Goal: Task Accomplishment & Management: Manage account settings

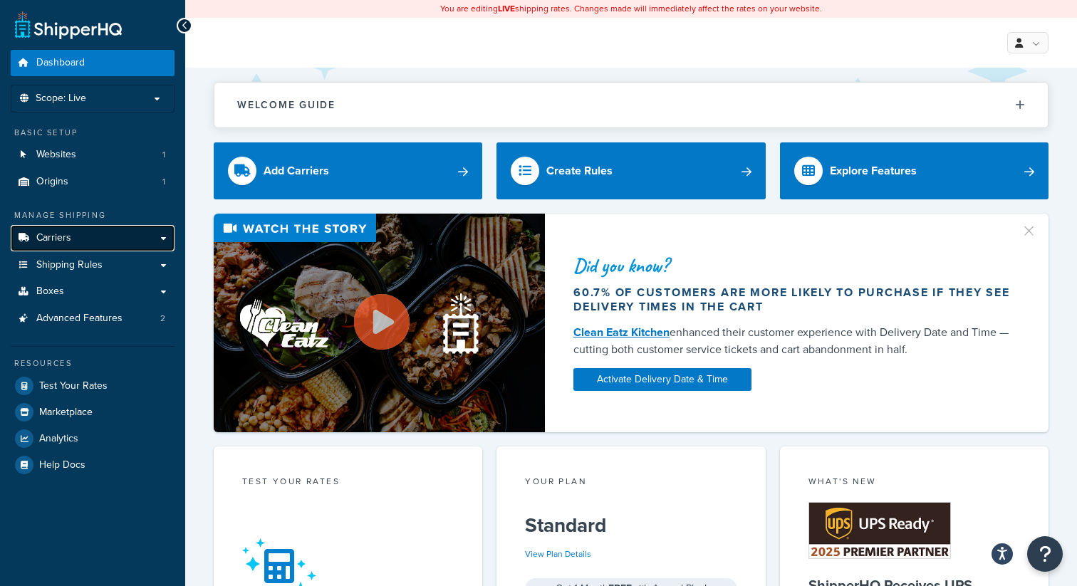
click at [112, 249] on link "Carriers" at bounding box center [93, 238] width 164 height 26
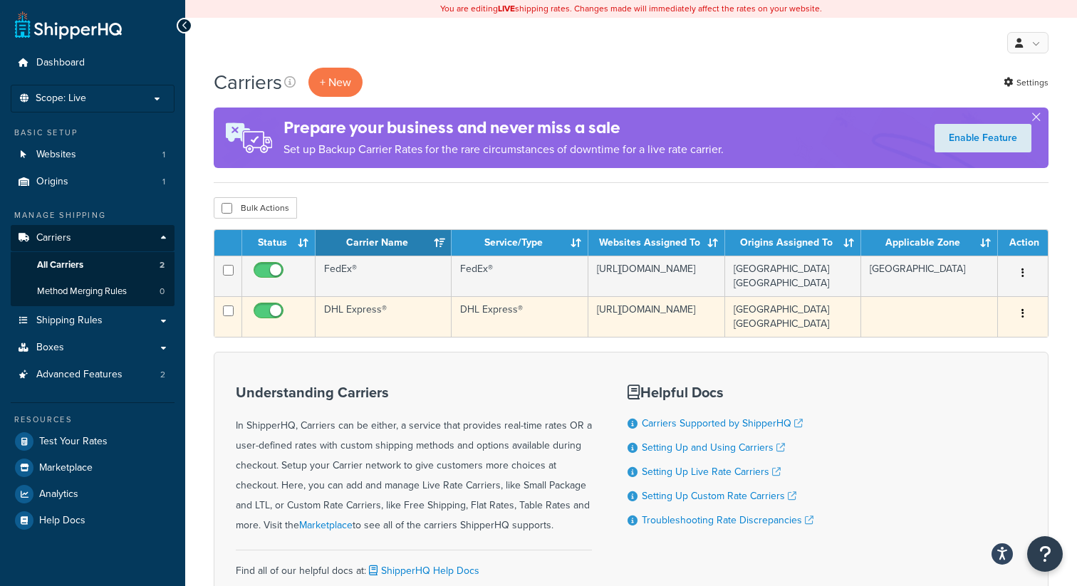
click at [1020, 311] on button "button" at bounding box center [1023, 314] width 20 height 23
click at [984, 334] on link "Edit" at bounding box center [965, 337] width 113 height 29
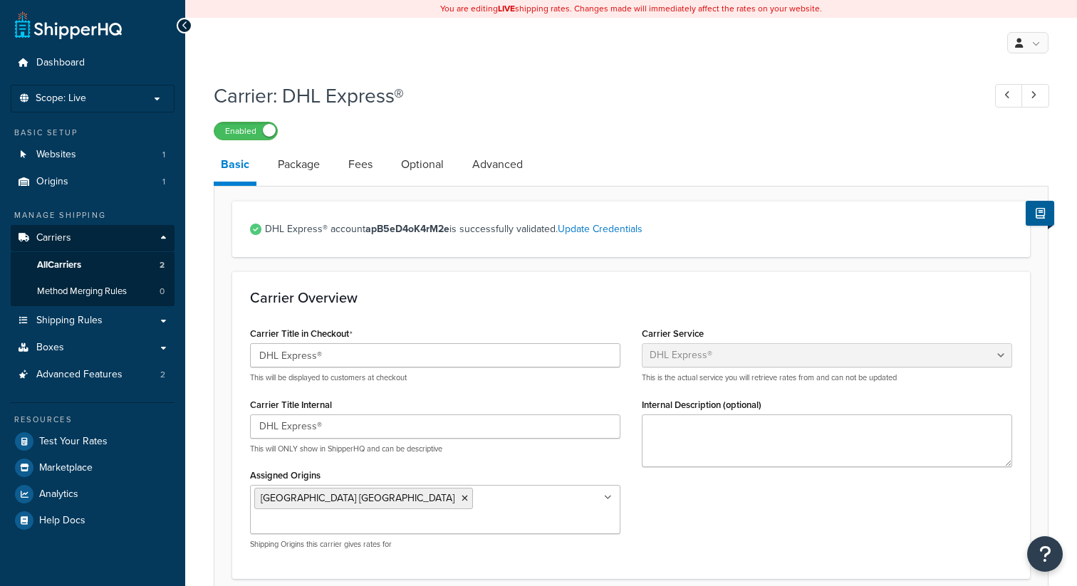
select select "dhl"
select select "convert_lb_kg"
select select "CM"
click at [422, 169] on link "Optional" at bounding box center [422, 164] width 57 height 34
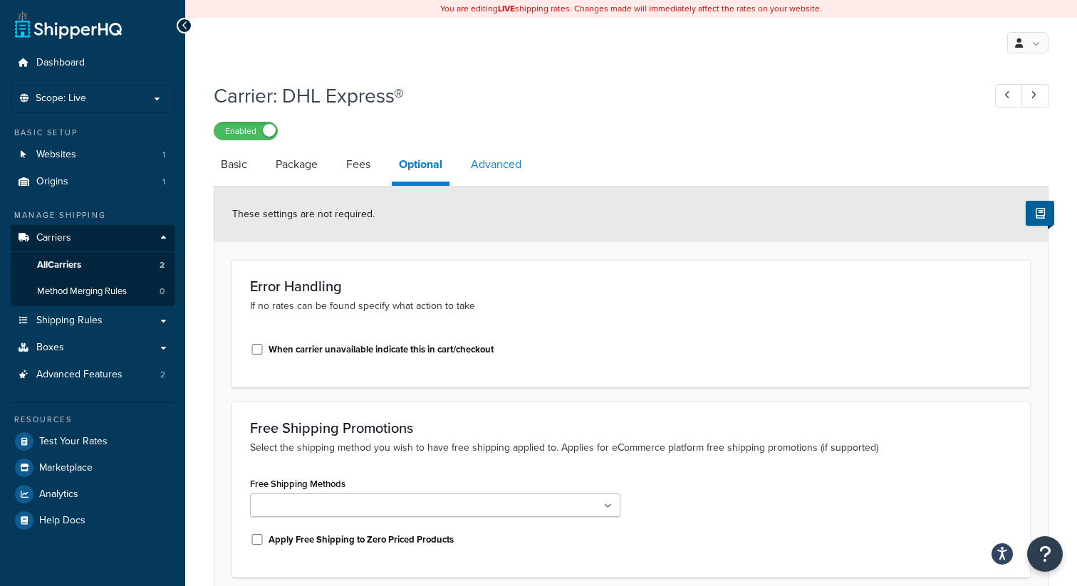
click at [488, 168] on link "Advanced" at bounding box center [496, 164] width 65 height 34
select select "false"
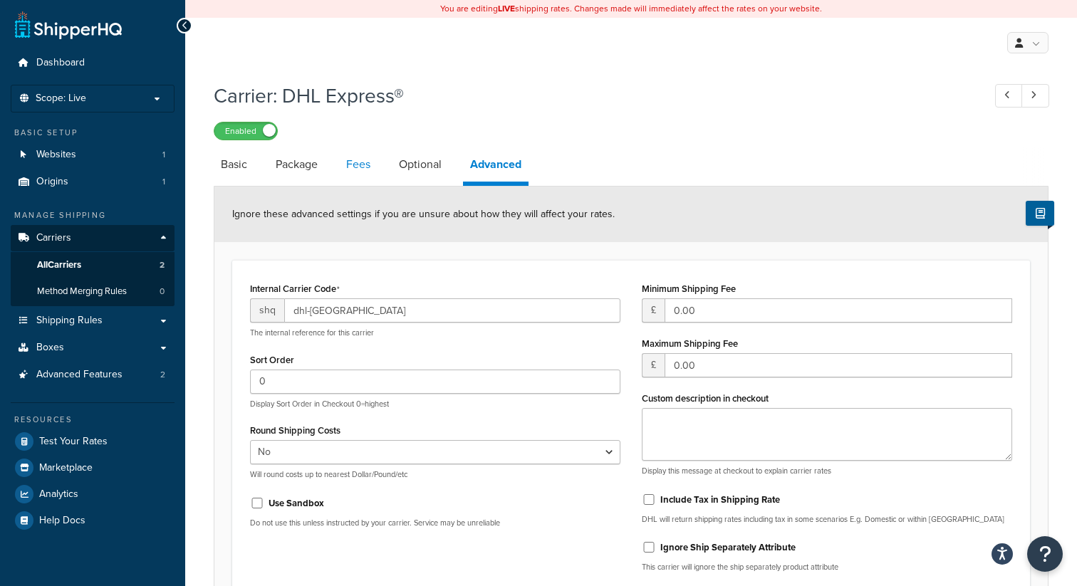
click at [373, 173] on link "Fees" at bounding box center [358, 164] width 38 height 34
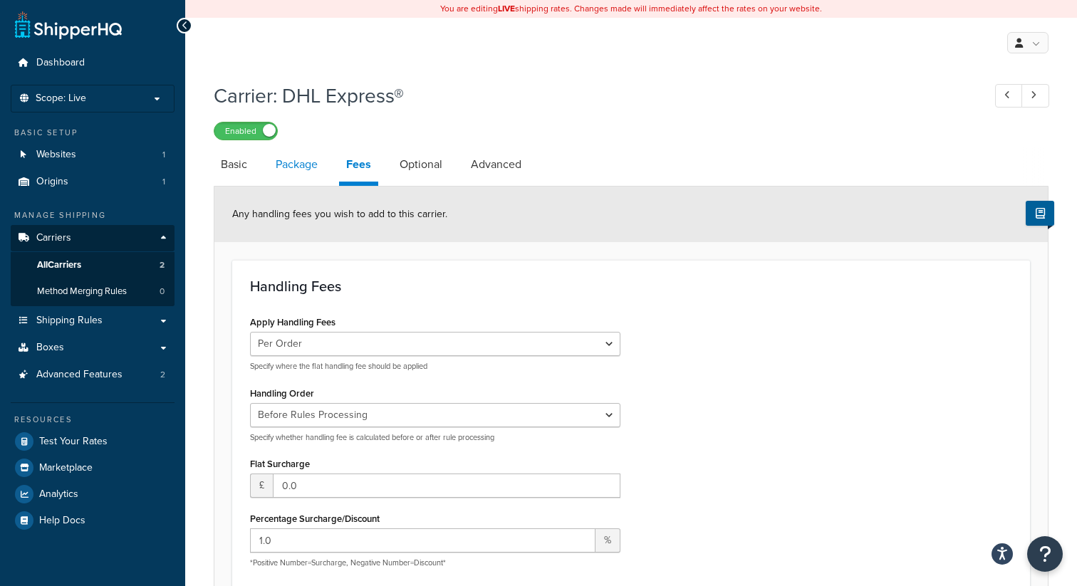
click at [295, 166] on link "Package" at bounding box center [297, 164] width 56 height 34
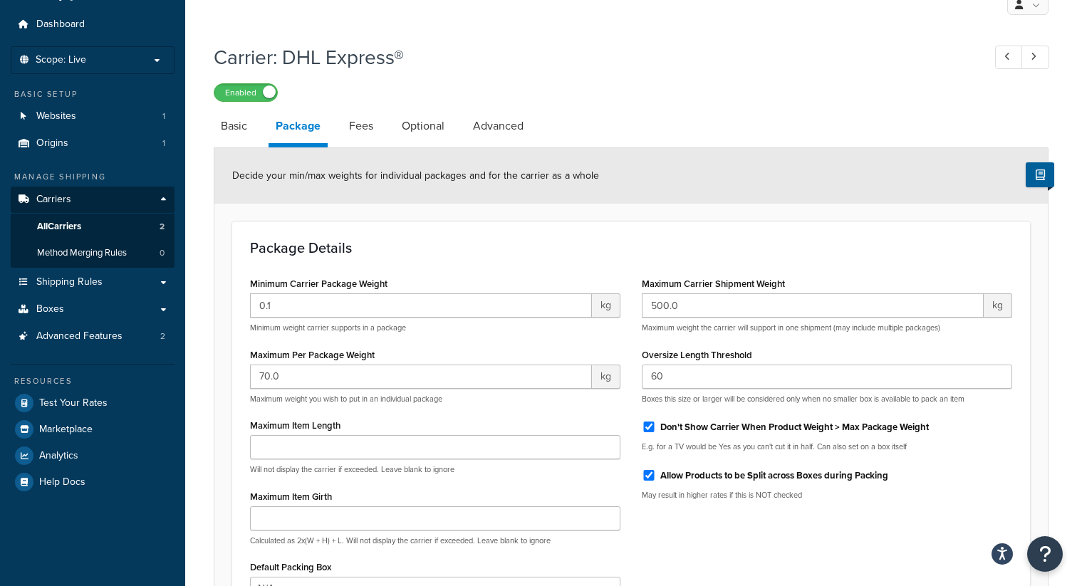
scroll to position [34, 0]
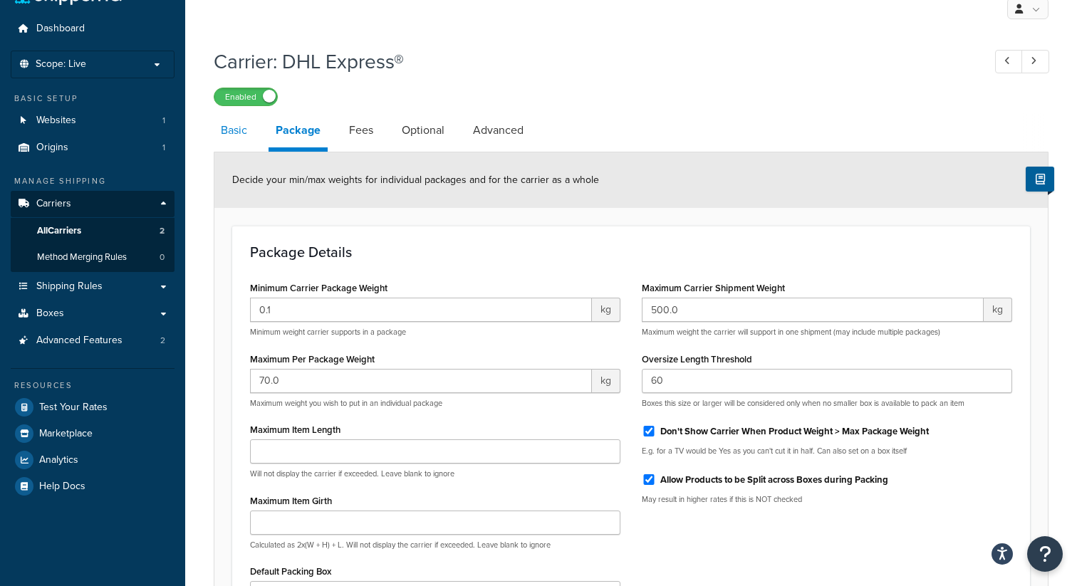
click at [247, 142] on link "Basic" at bounding box center [234, 130] width 41 height 34
select select "dhl"
select select "convert_lb_kg"
select select "CM"
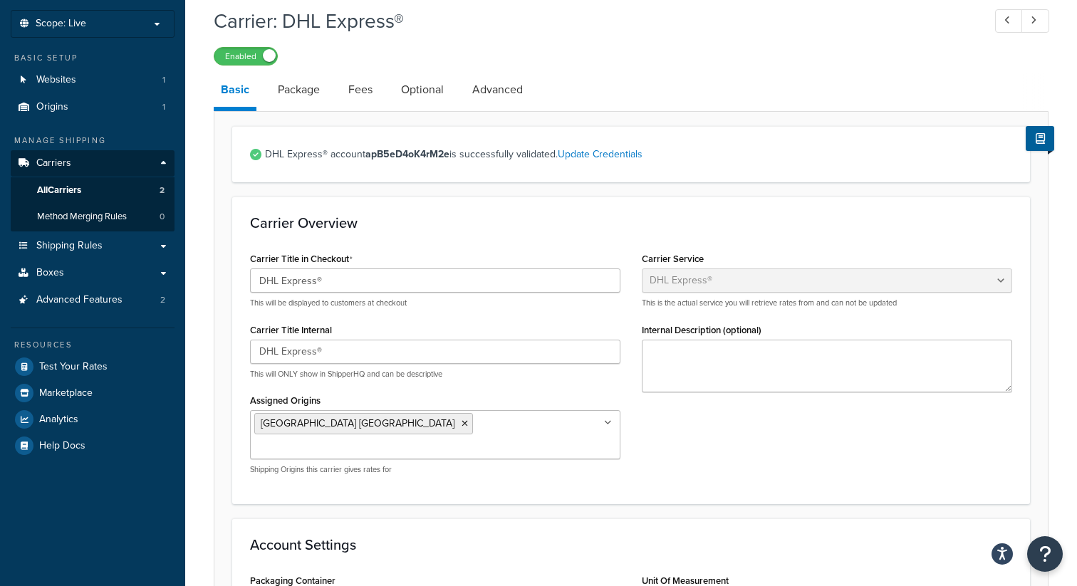
scroll to position [60, 0]
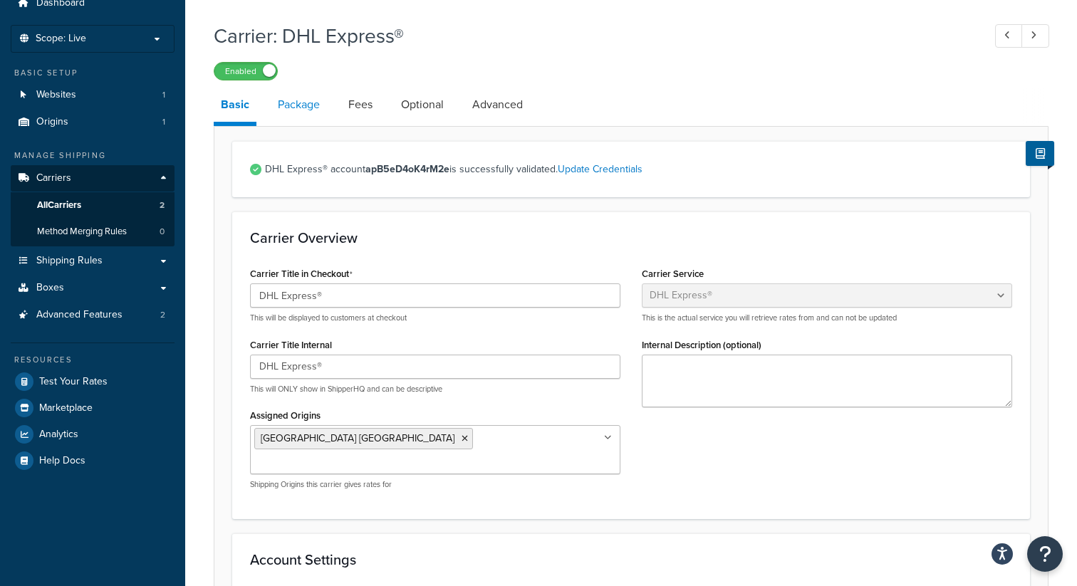
click at [281, 106] on link "Package" at bounding box center [299, 105] width 56 height 34
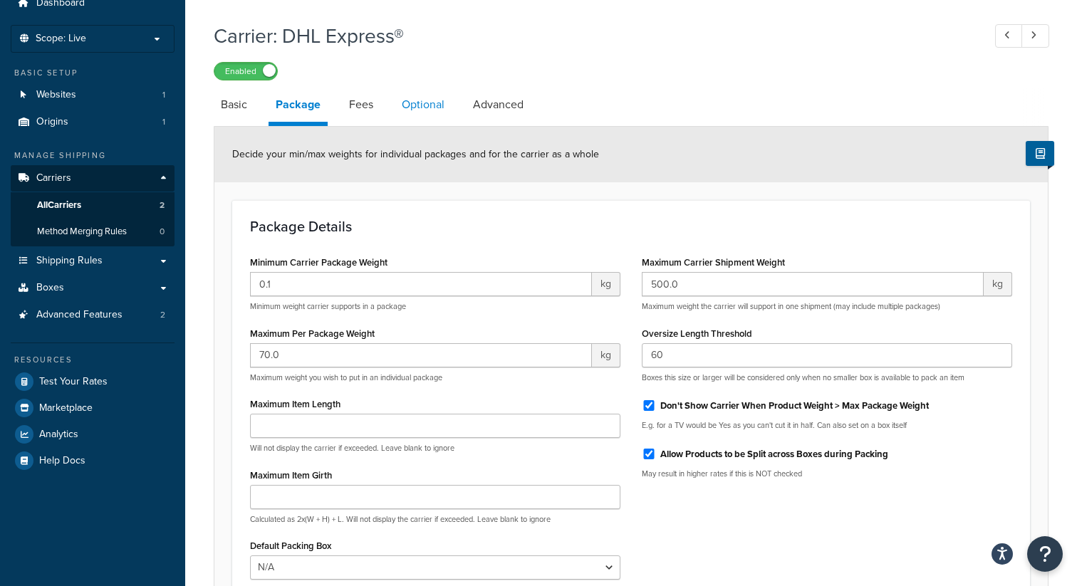
click at [415, 101] on link "Optional" at bounding box center [423, 105] width 57 height 34
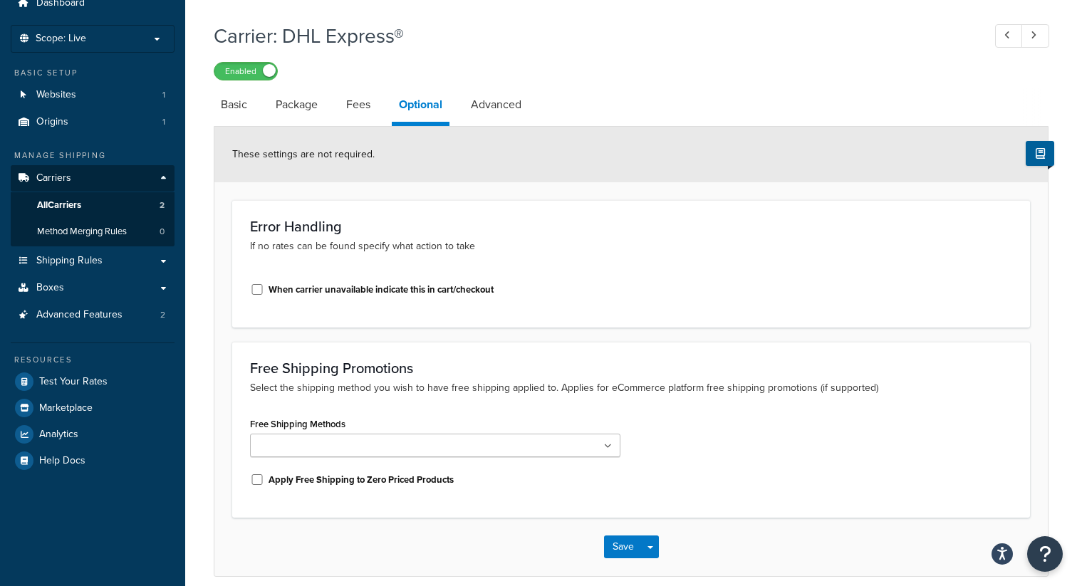
click at [274, 289] on label "When carrier unavailable indicate this in cart/checkout" at bounding box center [381, 289] width 225 height 13
click at [264, 289] on input "When carrier unavailable indicate this in cart/checkout" at bounding box center [257, 289] width 14 height 11
checkbox input "true"
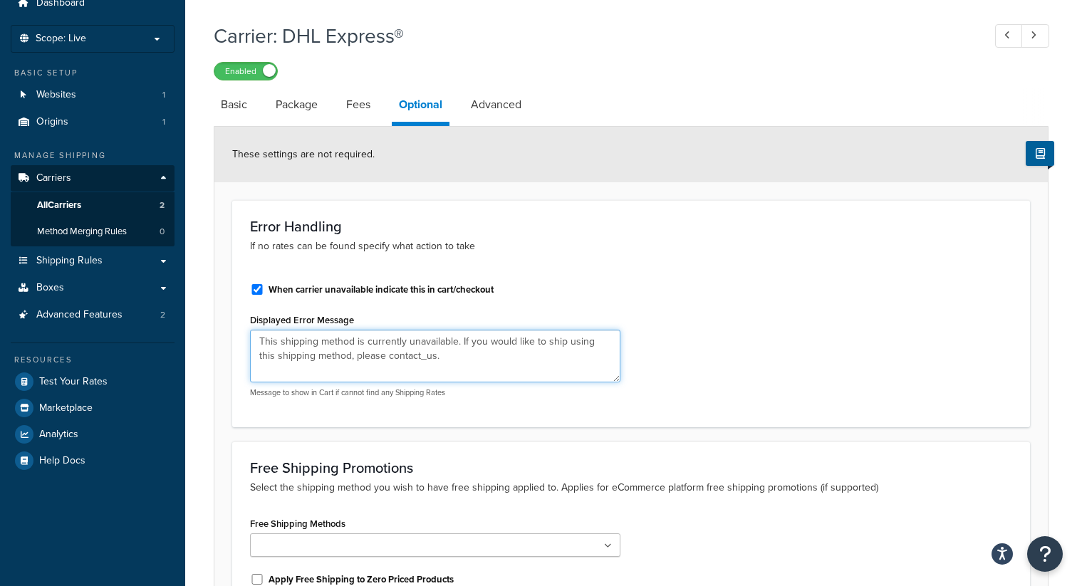
click at [444, 358] on textarea "This shipping method is currently unavailable. If you would like to ship using …" at bounding box center [435, 356] width 370 height 53
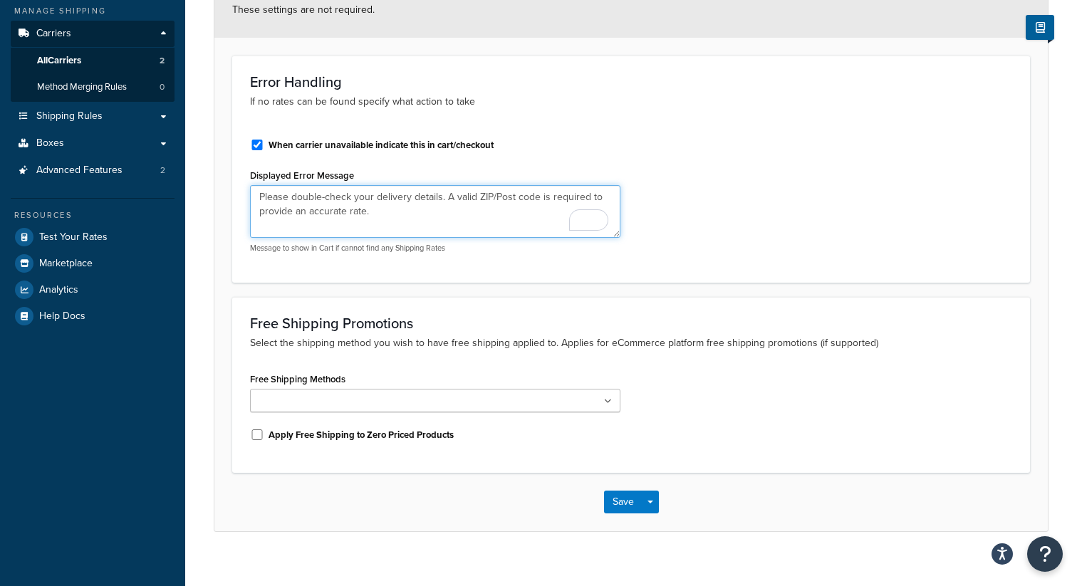
scroll to position [222, 0]
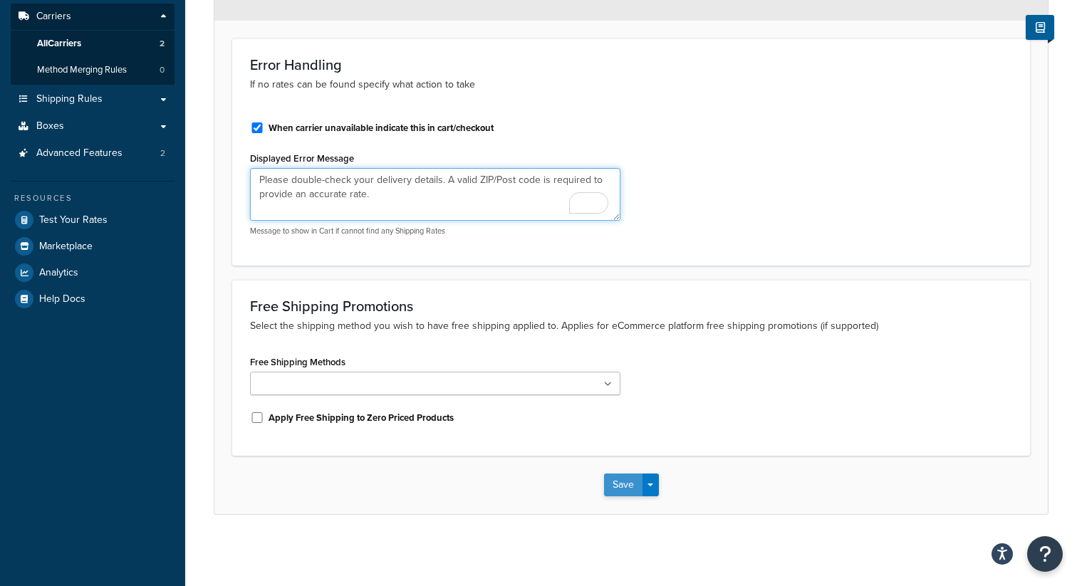
type textarea "Please double-check your delivery details. A valid ZIP/Post code is required to…"
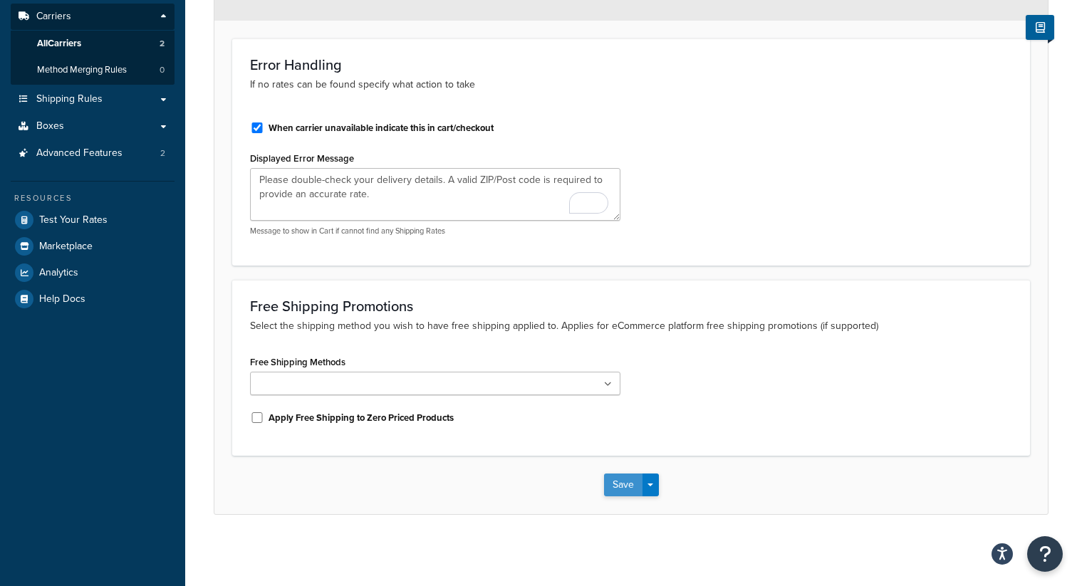
click at [623, 485] on button "Save" at bounding box center [623, 485] width 38 height 23
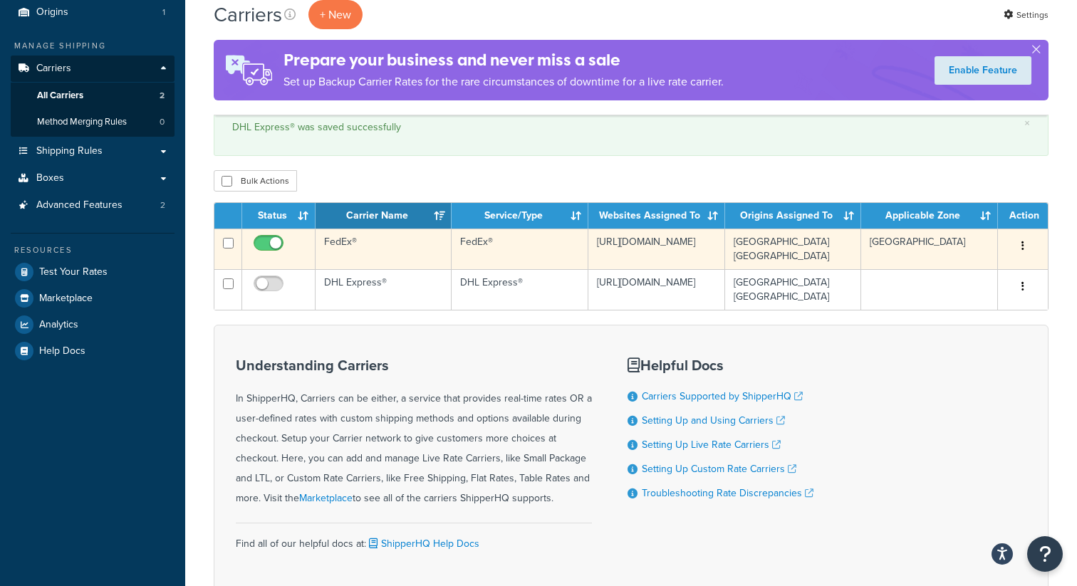
scroll to position [211, 0]
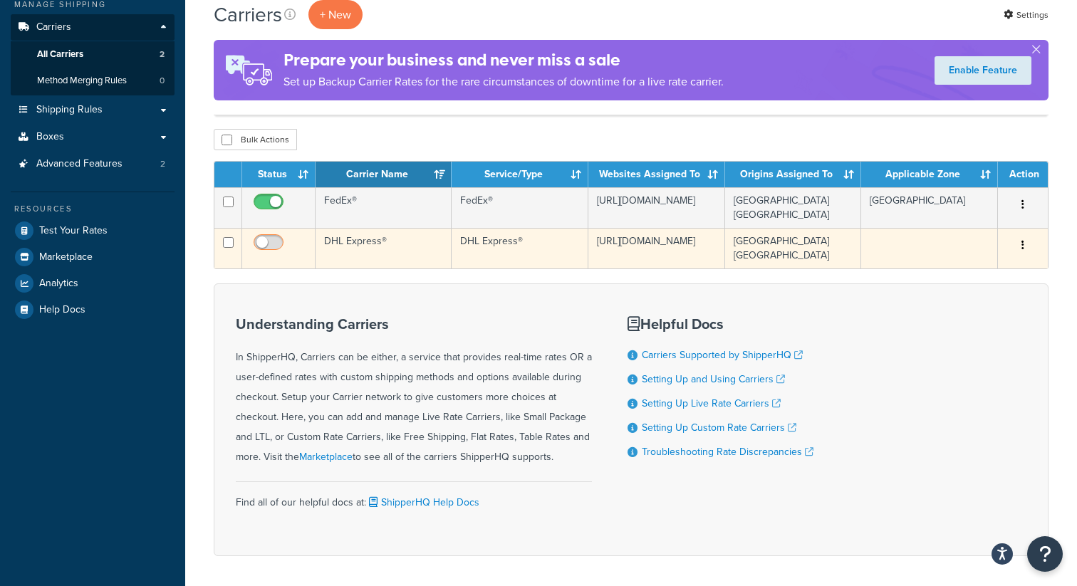
click at [266, 237] on input "checkbox" at bounding box center [270, 246] width 39 height 18
checkbox input "true"
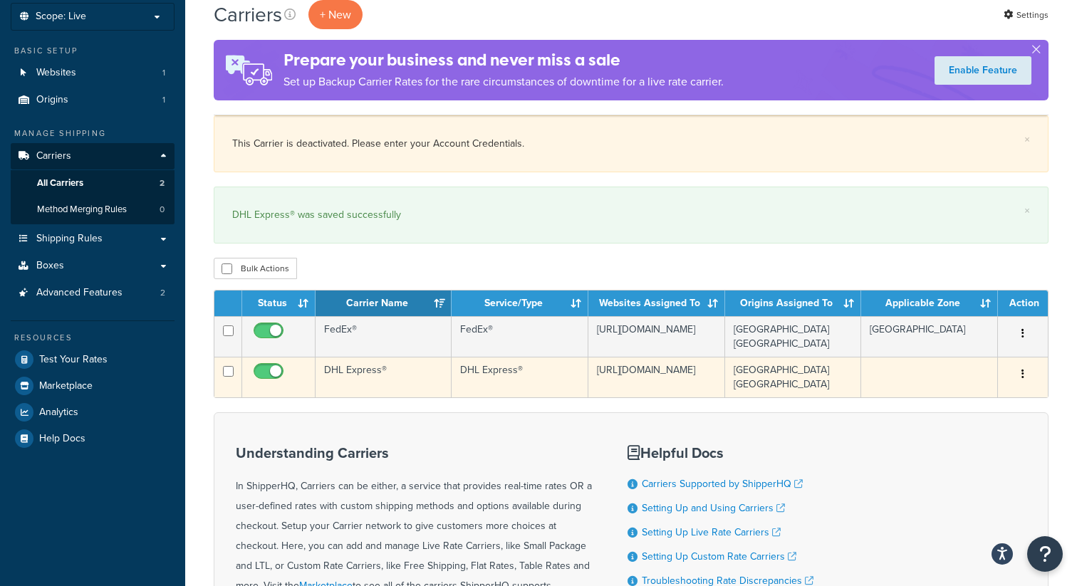
scroll to position [87, 0]
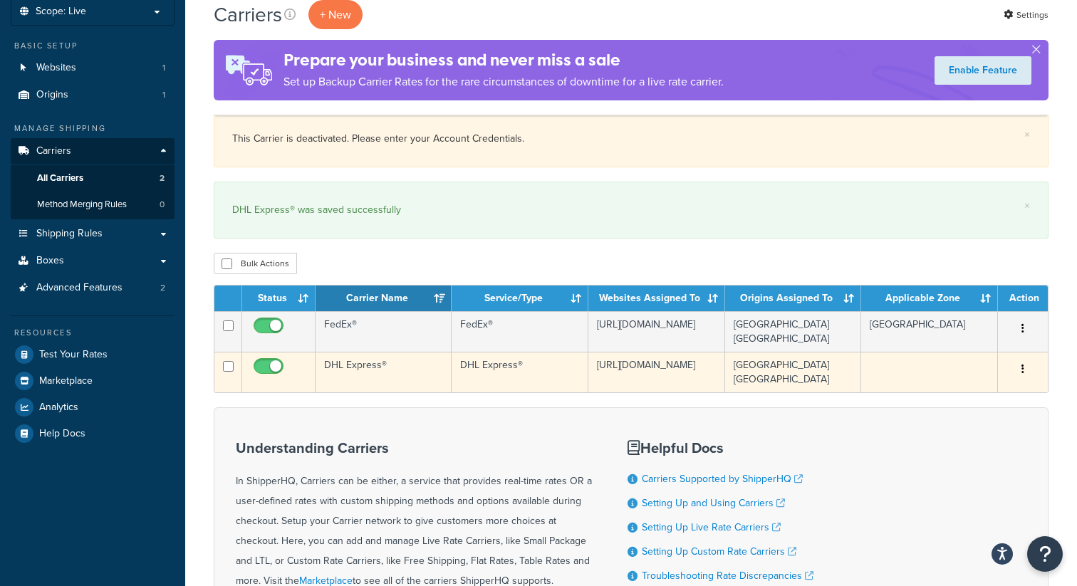
click at [515, 363] on td "DHL Express®" at bounding box center [520, 372] width 136 height 41
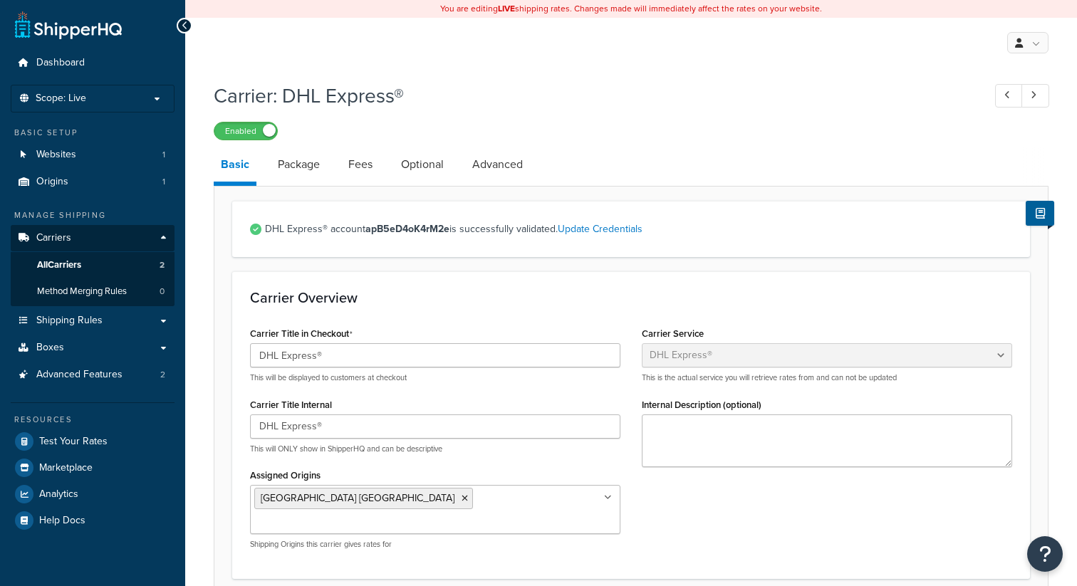
select select "dhl"
select select "convert_lb_kg"
select select "CM"
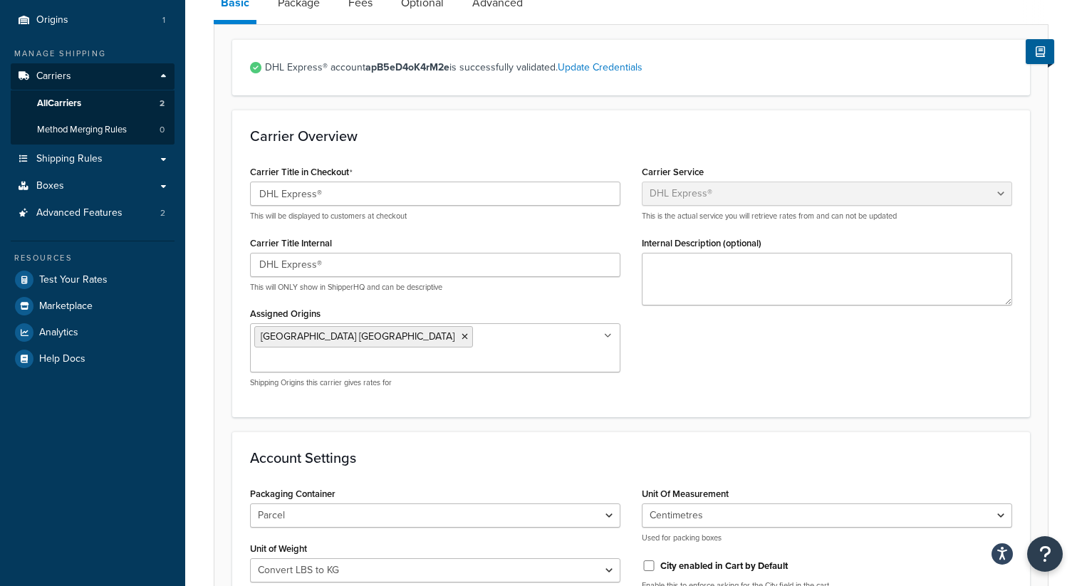
scroll to position [151, 0]
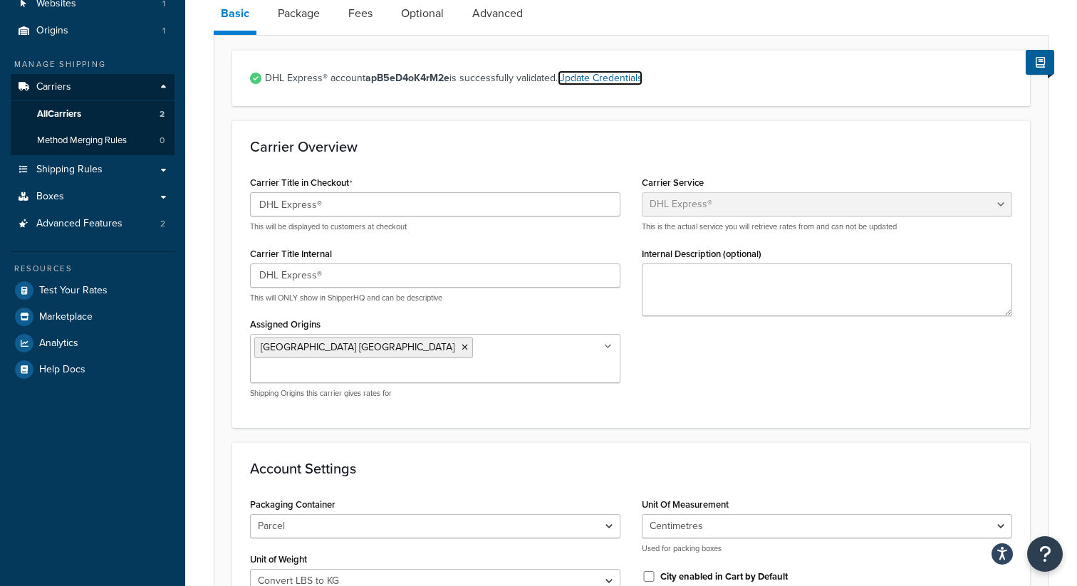
click at [613, 81] on link "Update Credentials" at bounding box center [600, 78] width 85 height 15
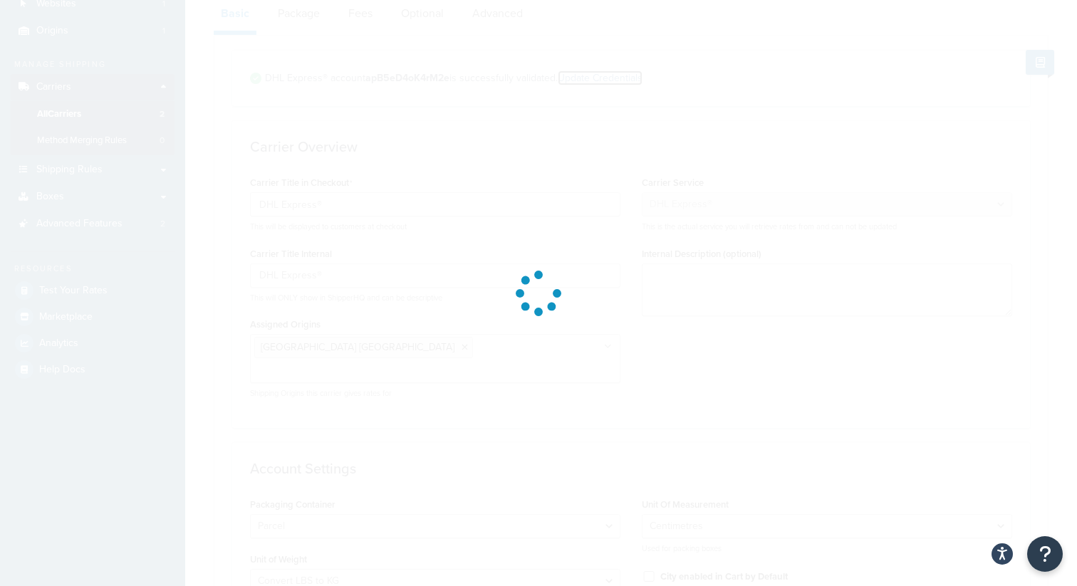
select select "convert_lb_kg"
select select "CM"
select select "GB"
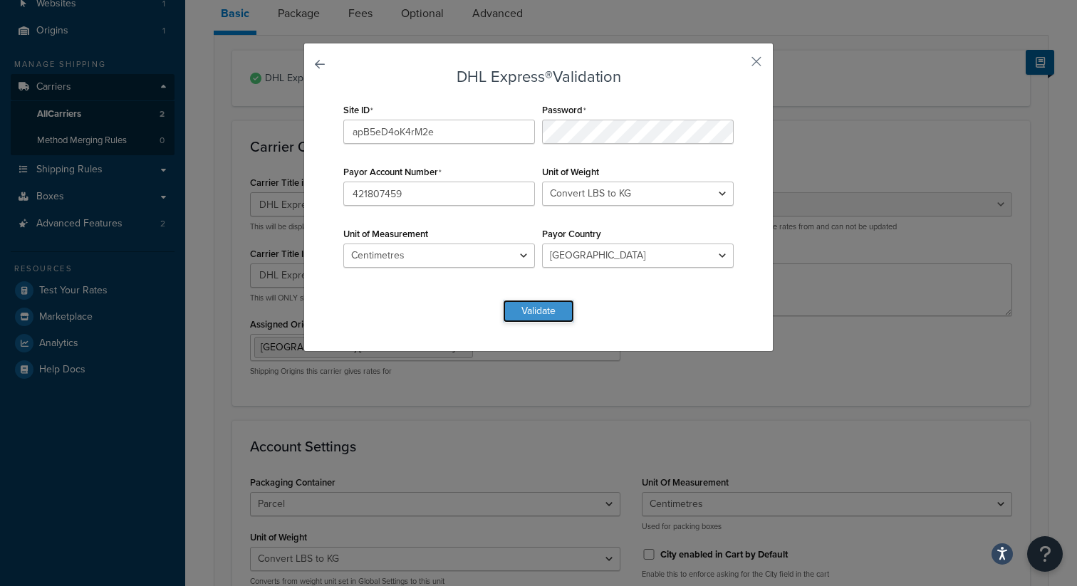
click at [541, 308] on button "Validate" at bounding box center [538, 311] width 71 height 23
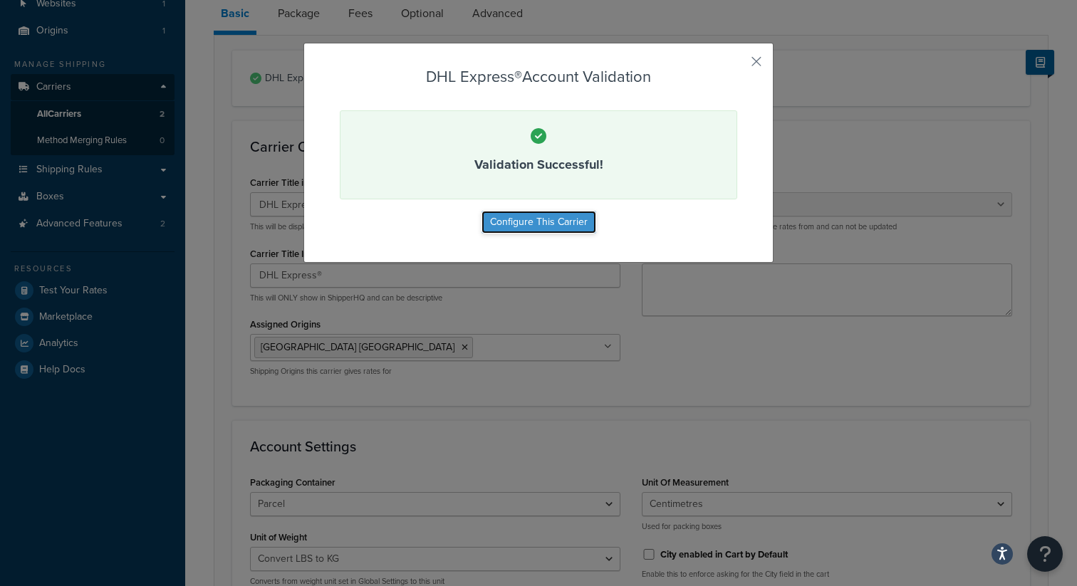
click at [553, 222] on button "Configure This Carrier" at bounding box center [538, 222] width 115 height 23
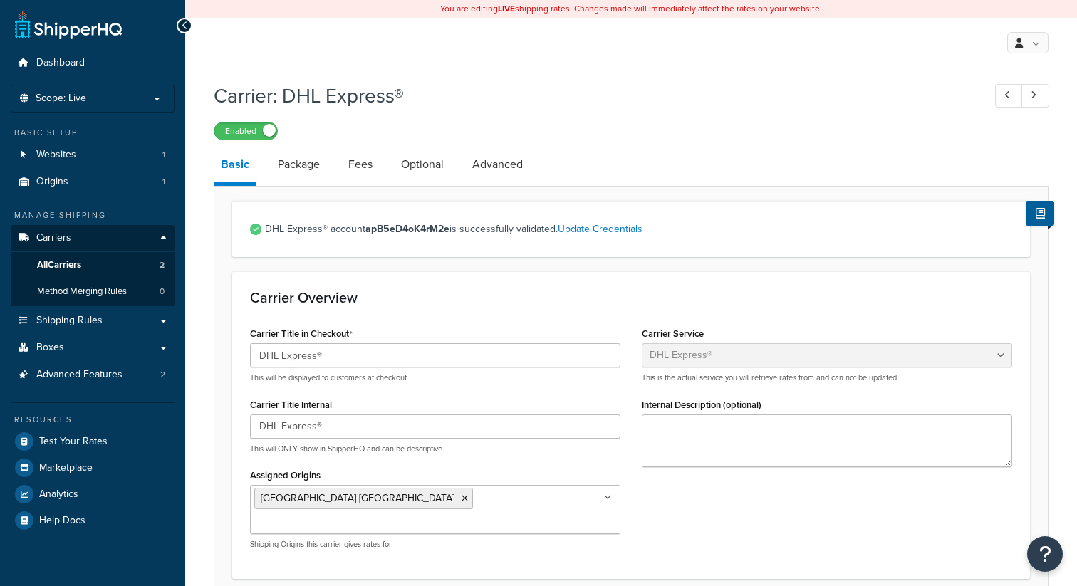
select select "dhl"
select select "convert_lb_kg"
select select "CM"
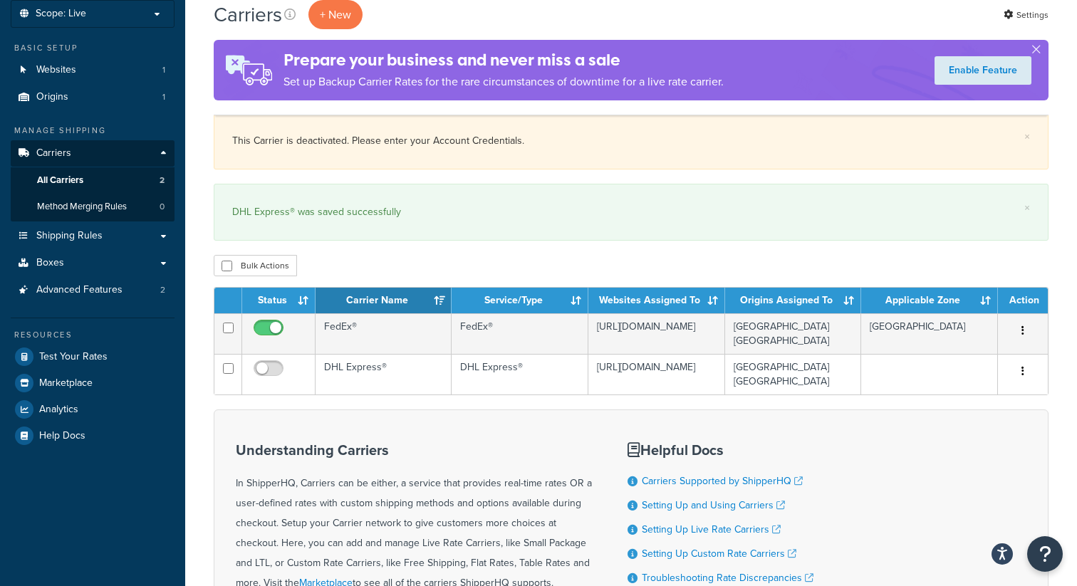
scroll to position [101, 0]
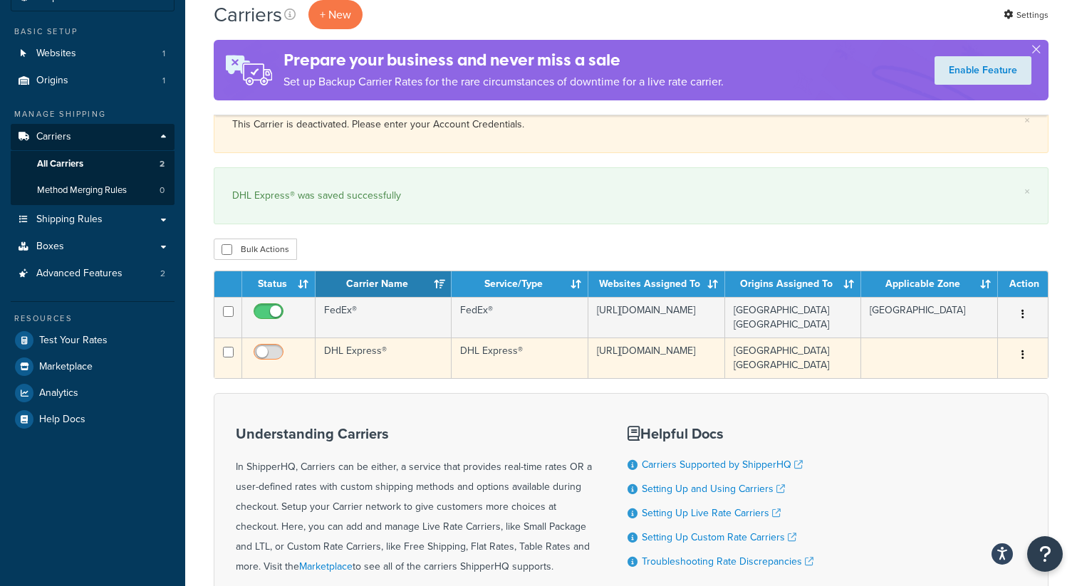
click at [265, 347] on input "checkbox" at bounding box center [270, 356] width 39 height 18
checkbox input "true"
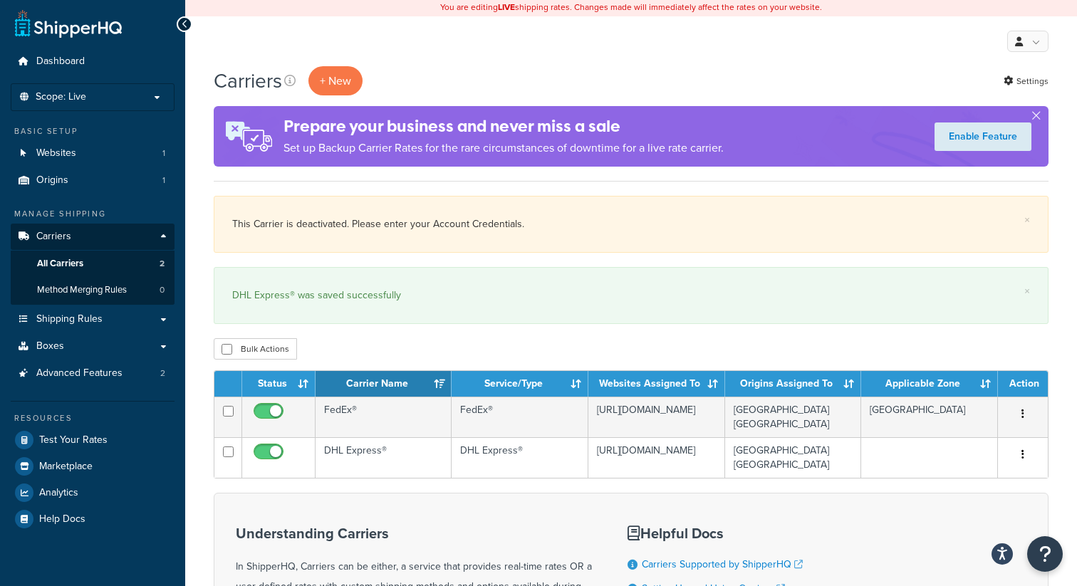
scroll to position [0, 0]
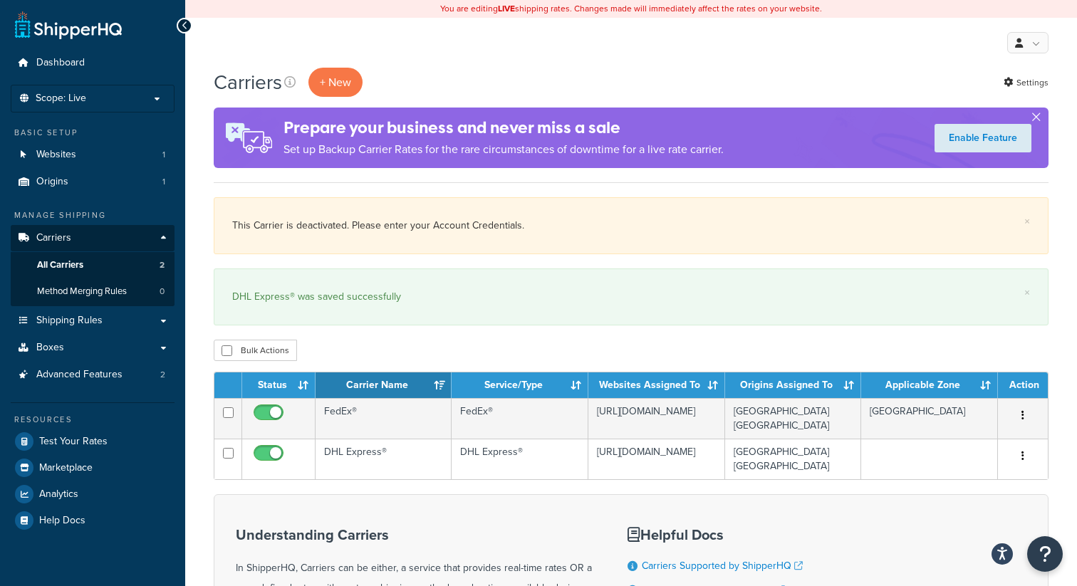
click at [1037, 118] on button "button" at bounding box center [1036, 120] width 4 height 4
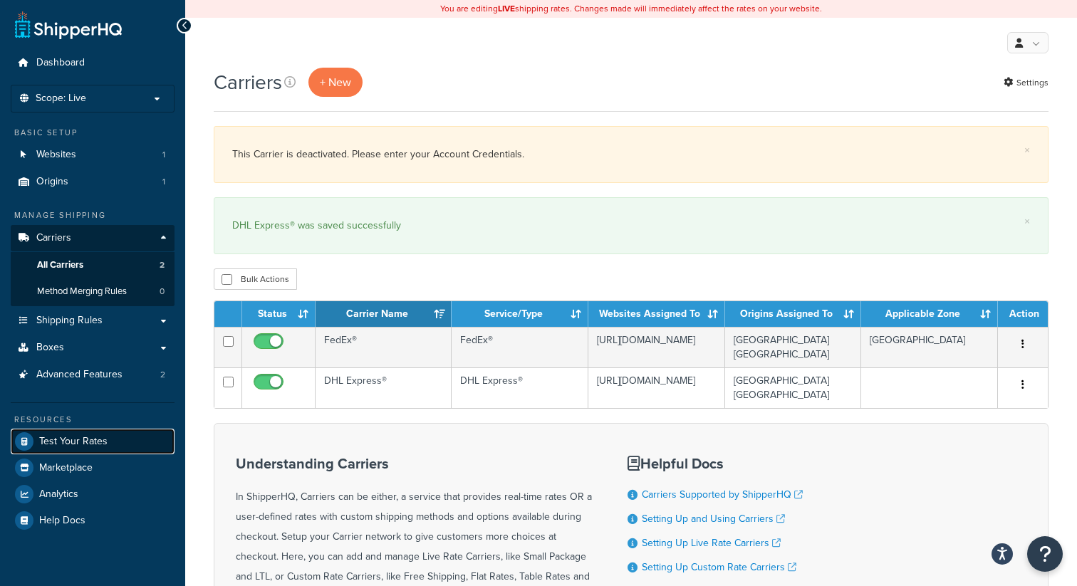
click at [95, 442] on span "Test Your Rates" at bounding box center [73, 442] width 68 height 12
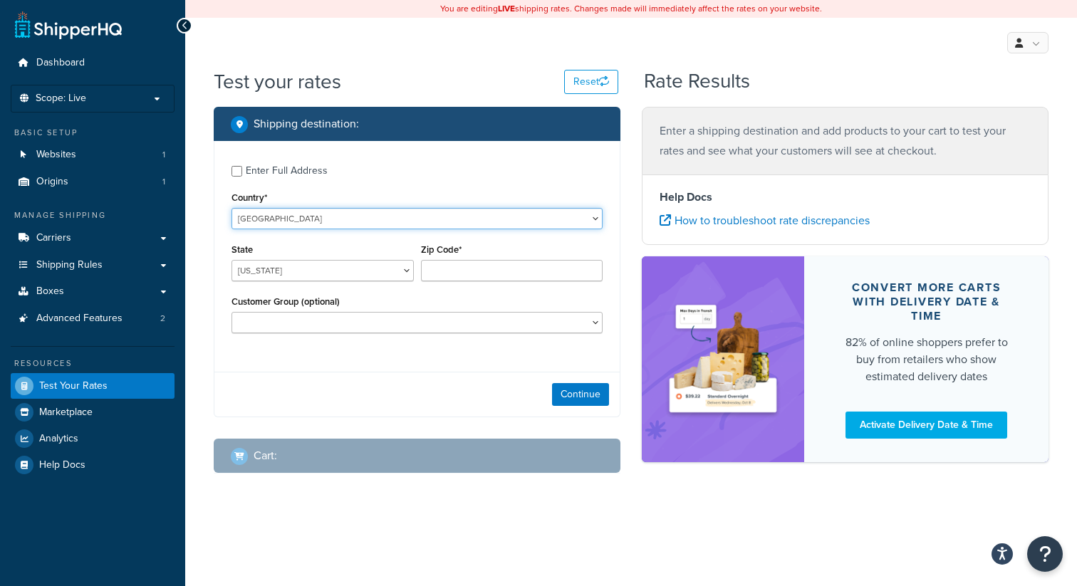
click at [320, 215] on select "[GEOGRAPHIC_DATA] [GEOGRAPHIC_DATA] [GEOGRAPHIC_DATA] [GEOGRAPHIC_DATA] [GEOGRA…" at bounding box center [416, 218] width 371 height 21
select select "GB"
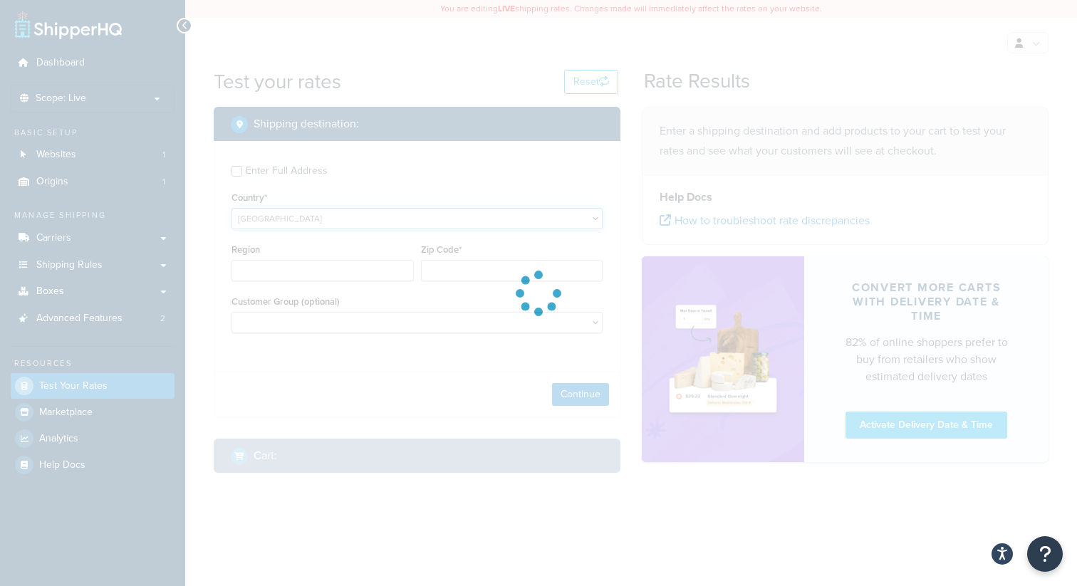
type input "AL"
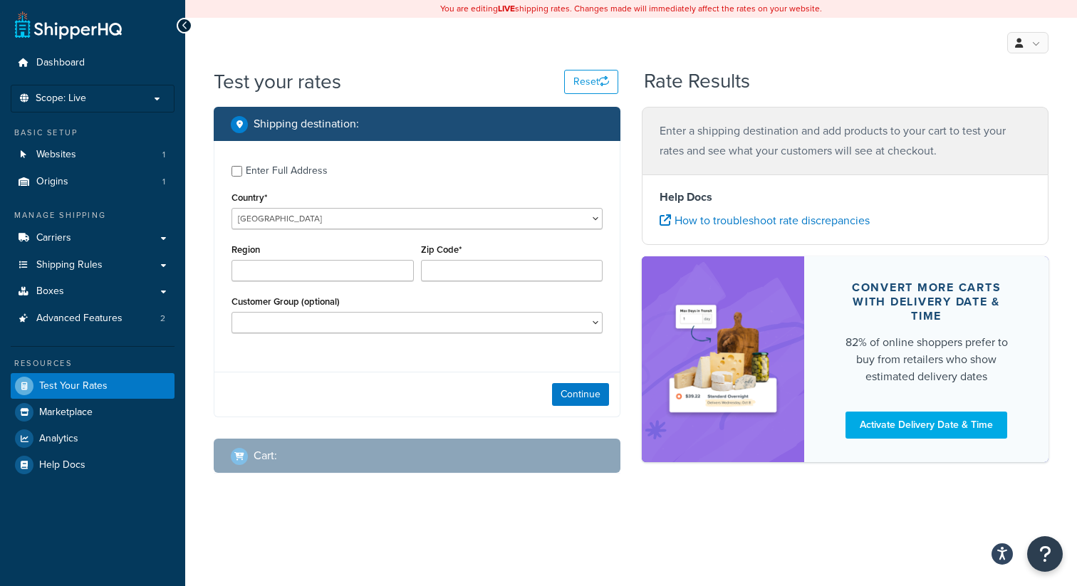
click at [261, 168] on div "Enter Full Address" at bounding box center [287, 171] width 82 height 20
click at [242, 168] on input "Enter Full Address" at bounding box center [236, 171] width 11 height 11
click at [238, 171] on input "Enter Full Address" at bounding box center [236, 171] width 11 height 11
checkbox input "true"
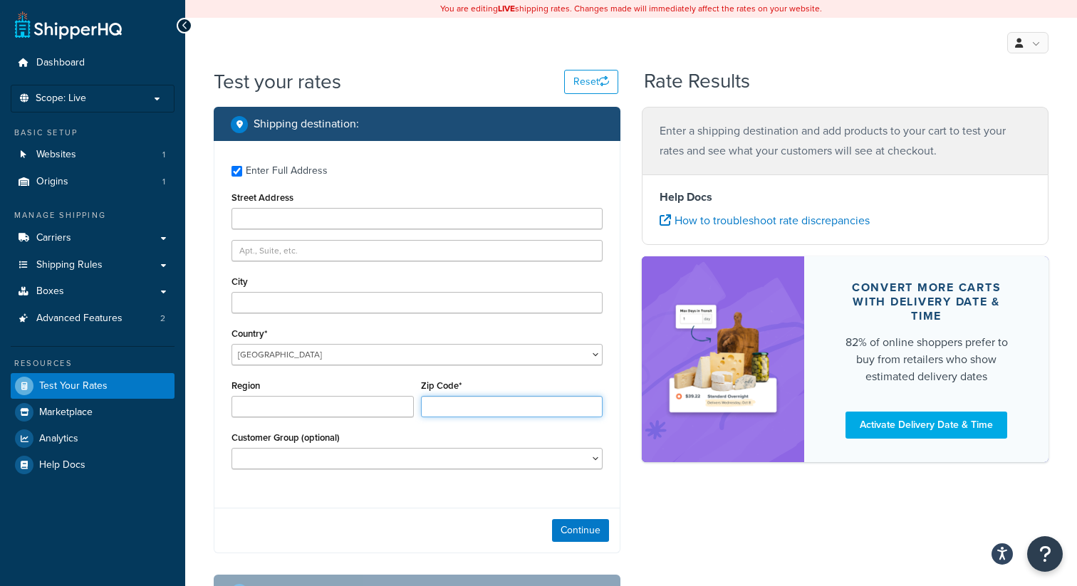
click at [455, 407] on input "Zip Code*" at bounding box center [512, 406] width 182 height 21
type input "BH12 2ND"
click at [567, 529] on button "Continue" at bounding box center [580, 530] width 57 height 23
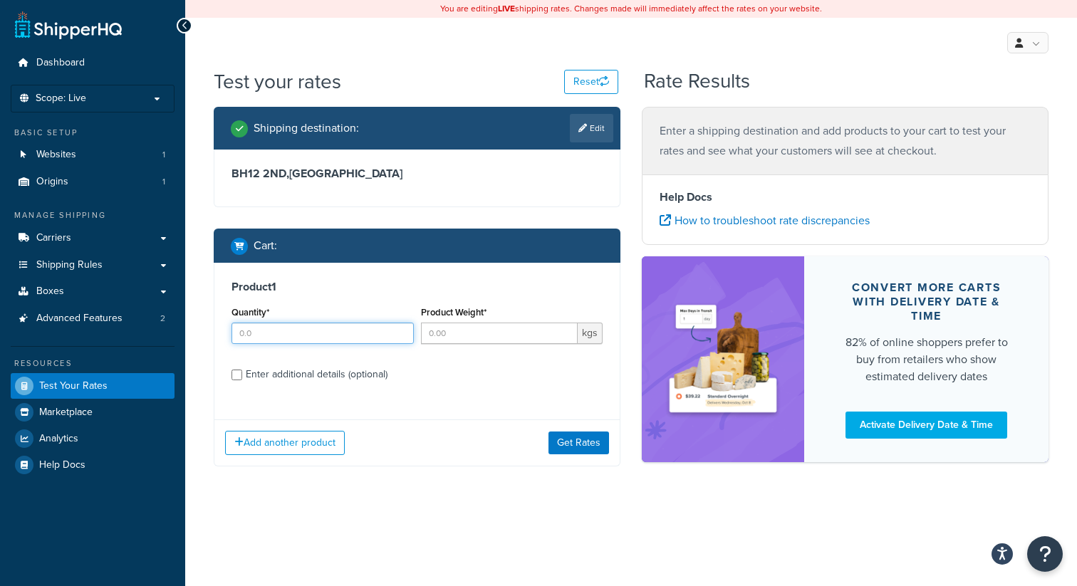
click at [343, 333] on input "Quantity*" at bounding box center [322, 333] width 182 height 21
type input "1"
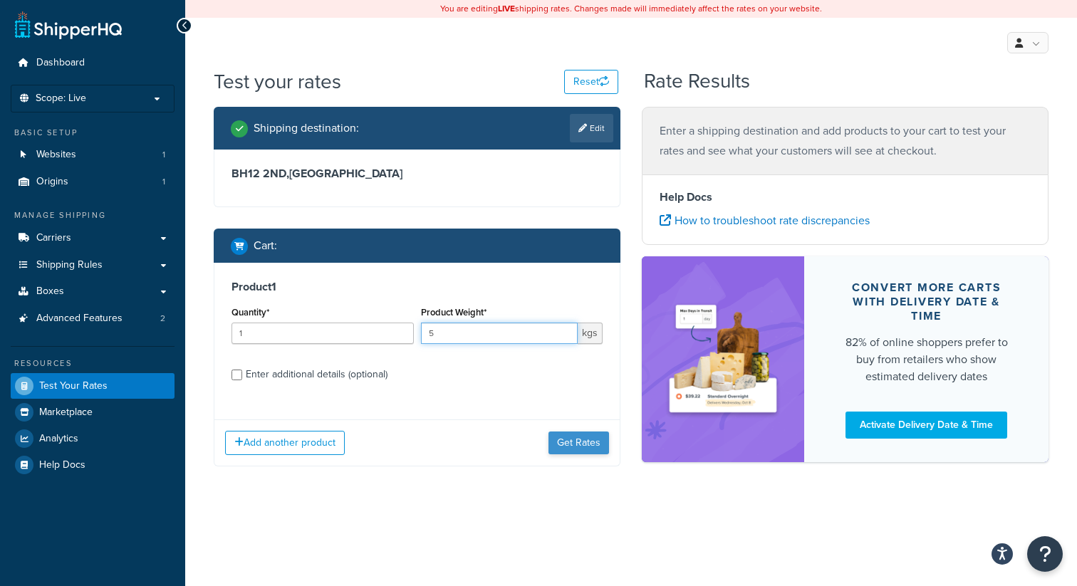
type input "5"
click at [566, 440] on button "Get Rates" at bounding box center [578, 443] width 61 height 23
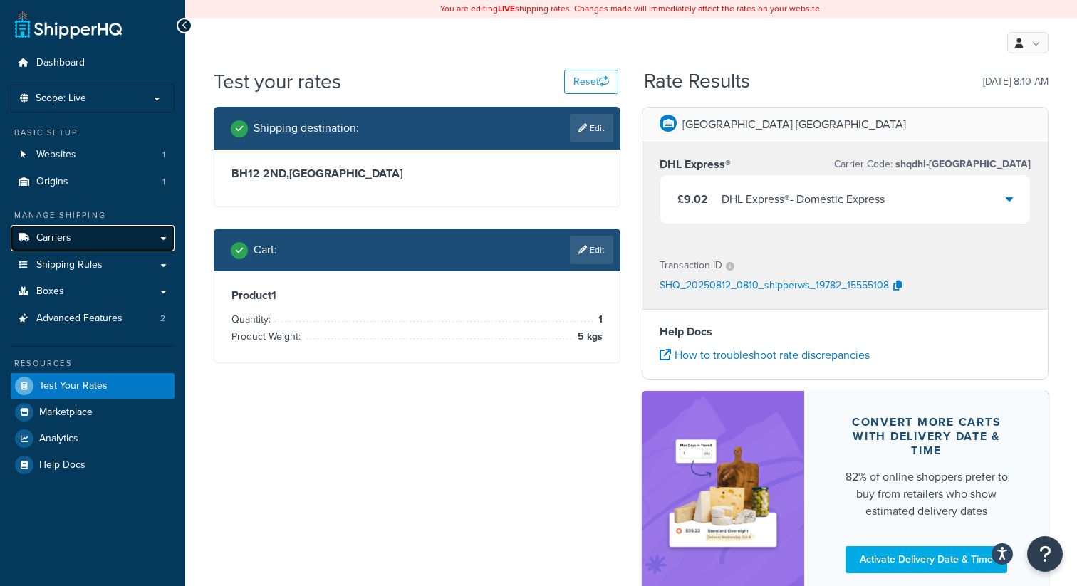
click at [93, 235] on link "Carriers" at bounding box center [93, 238] width 164 height 26
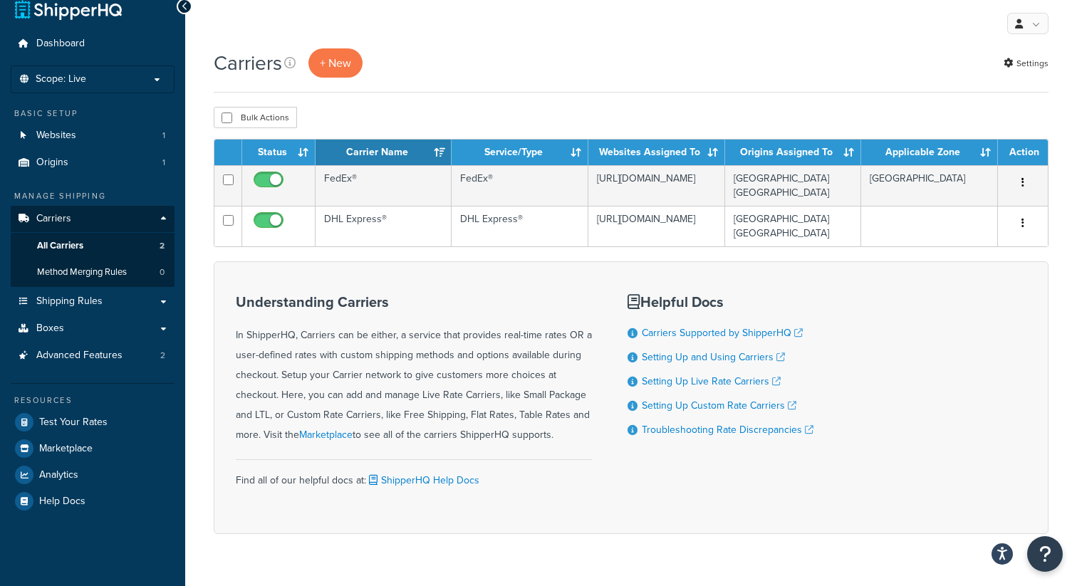
scroll to position [42, 0]
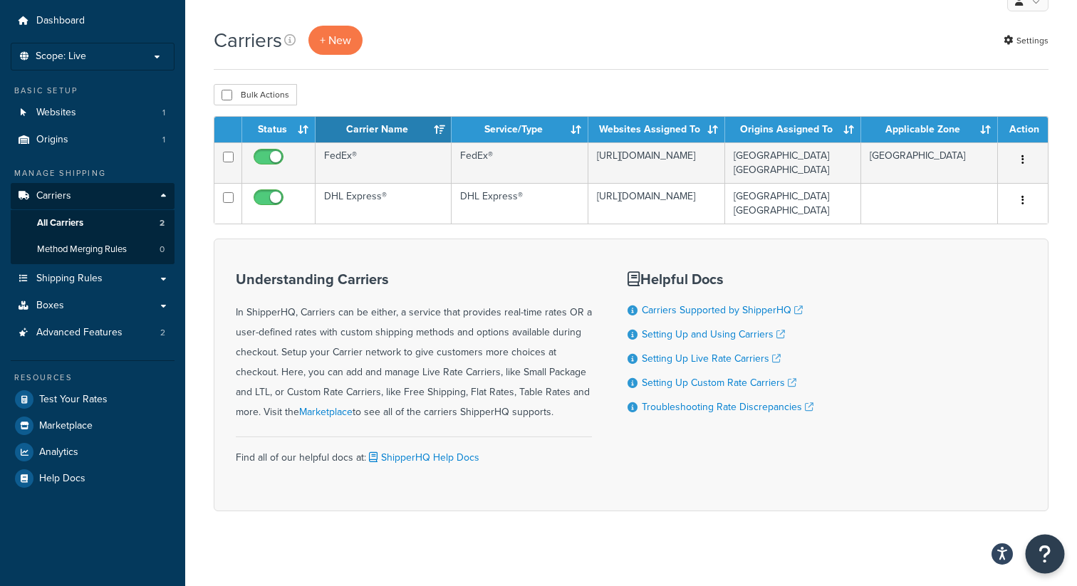
click at [1050, 557] on icon "Open Resource Center" at bounding box center [1045, 554] width 14 height 20
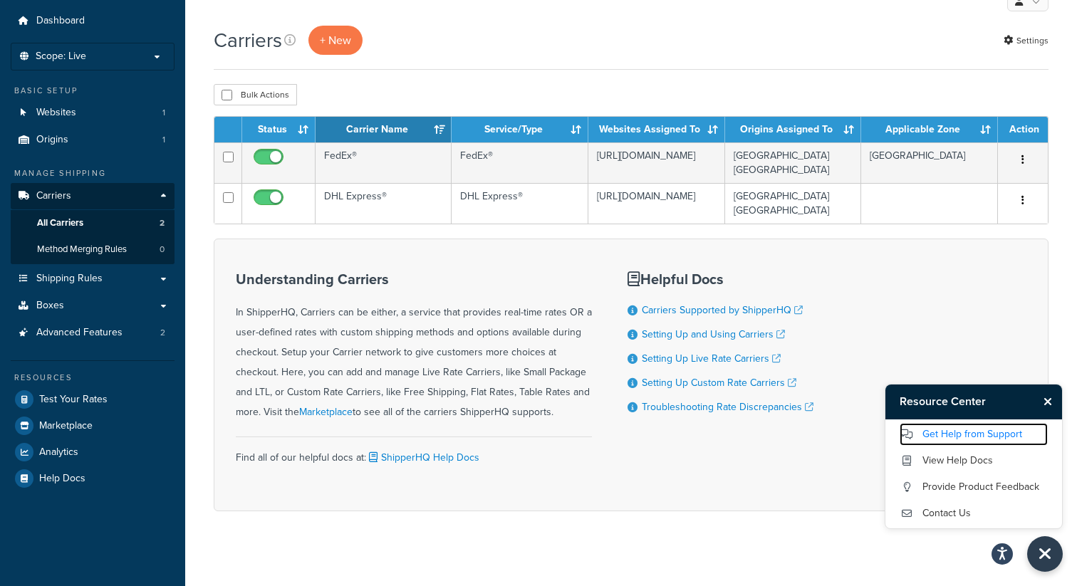
click at [964, 438] on link "Get Help from Support" at bounding box center [974, 434] width 148 height 23
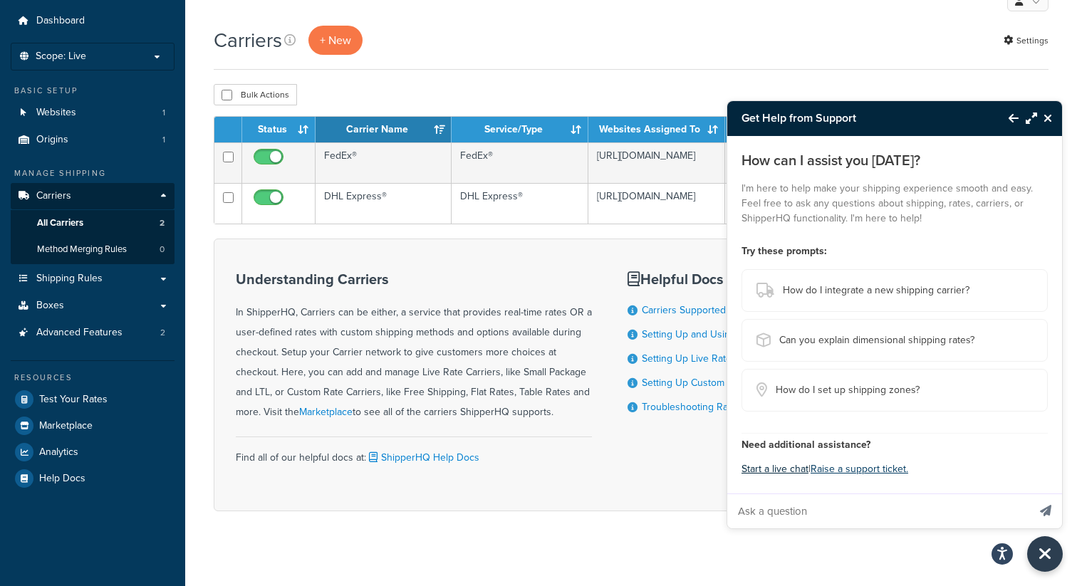
click at [767, 469] on button "Start a live chat" at bounding box center [774, 469] width 67 height 20
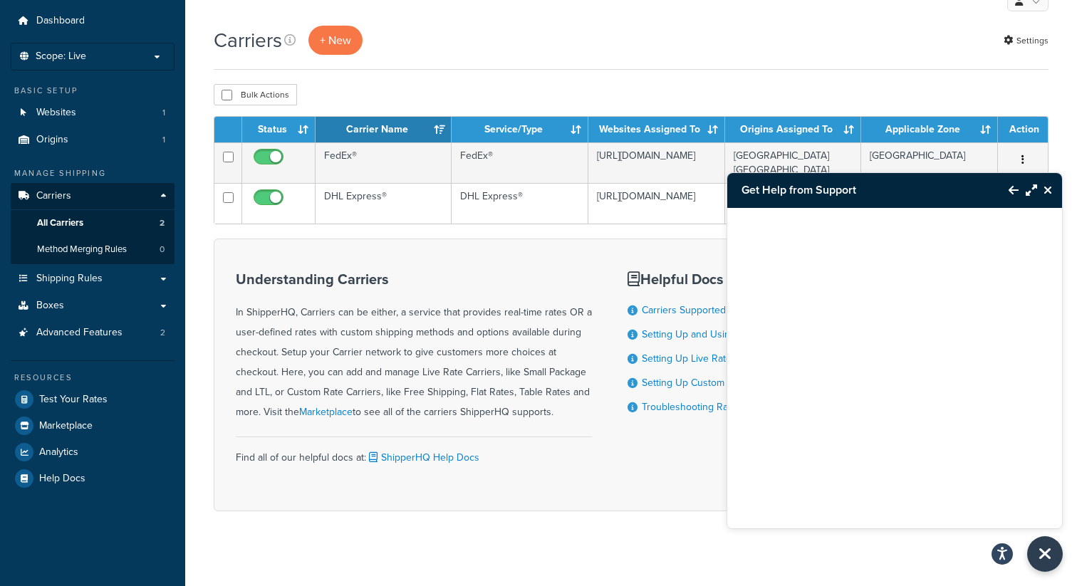
click at [1052, 194] on button "Close Resource Center" at bounding box center [1049, 190] width 25 height 17
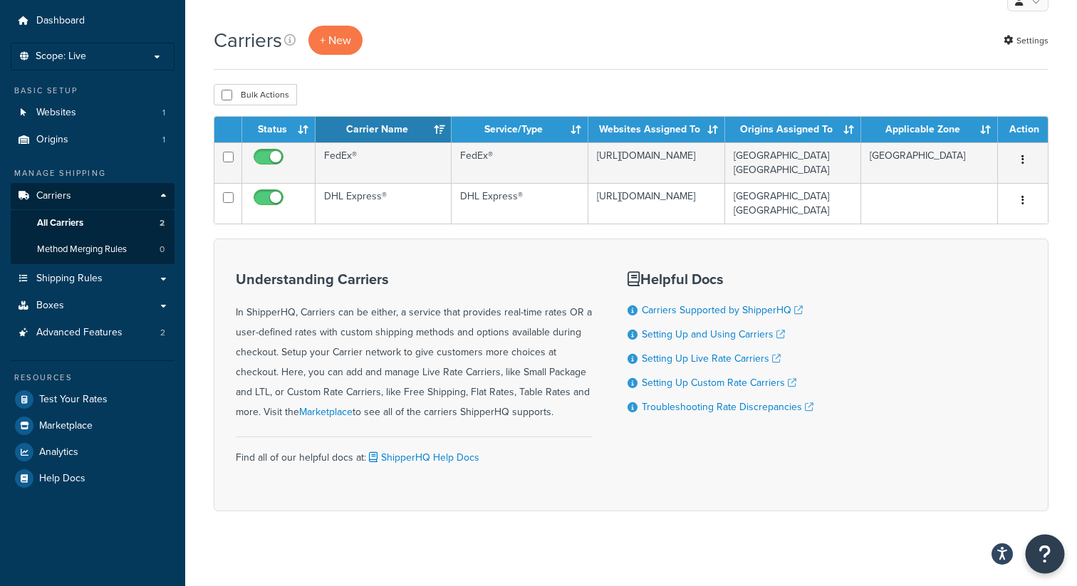
click at [1036, 553] on button "Open Resource Center" at bounding box center [1045, 554] width 39 height 39
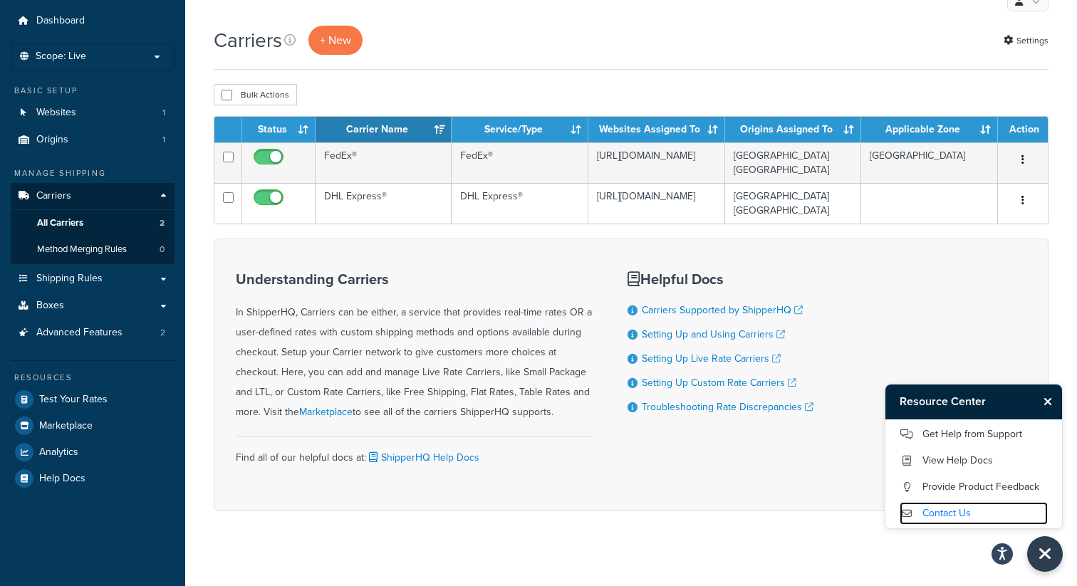
click at [939, 510] on link "Contact Us" at bounding box center [974, 513] width 148 height 23
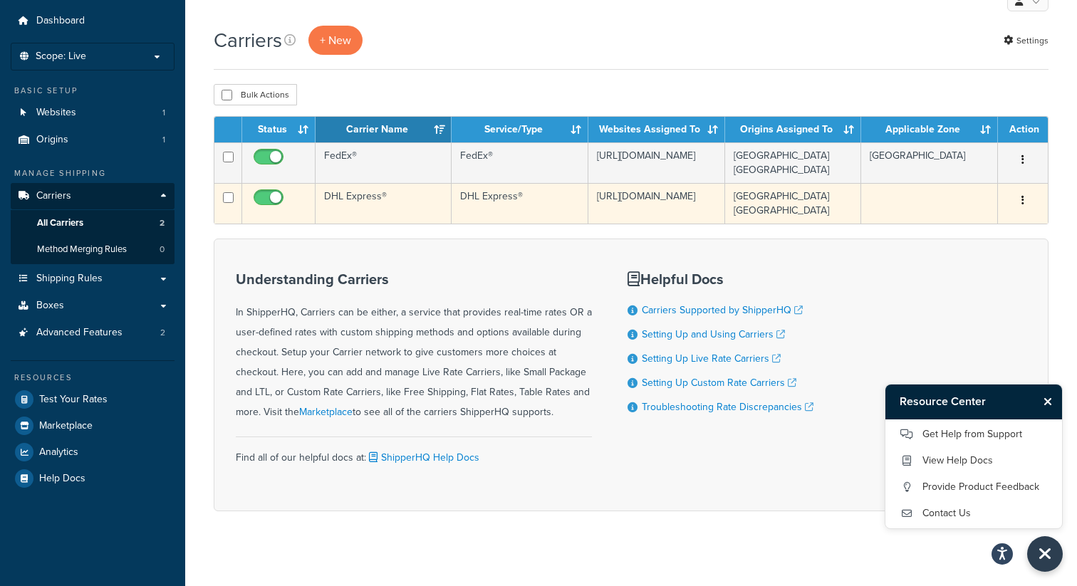
click at [668, 194] on td "https://icons.com" at bounding box center [656, 203] width 137 height 41
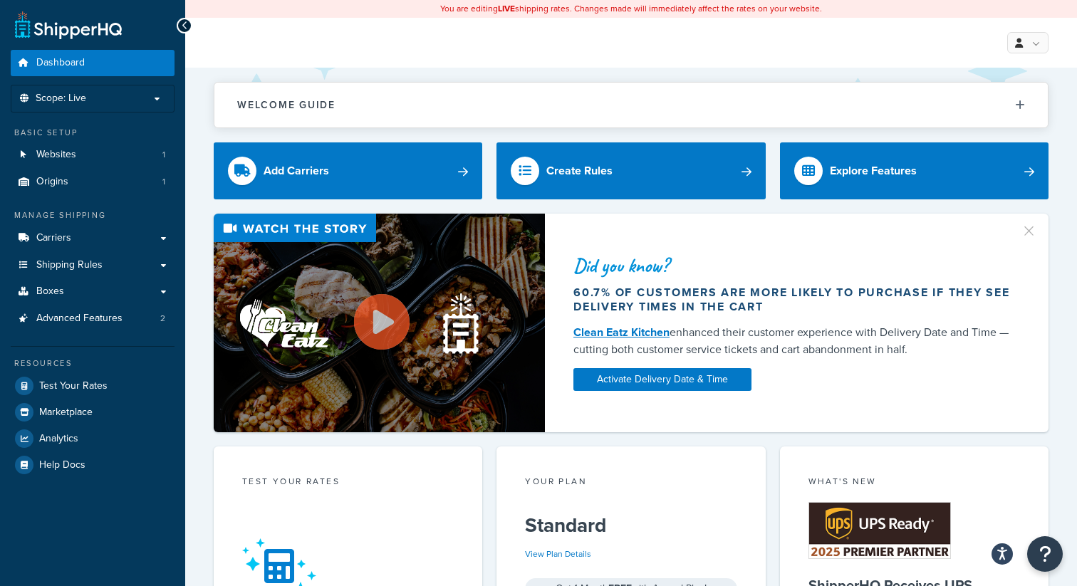
click at [1030, 541] on div "What's New ShipperHQ Receives UPS Ready® 2025 Premier Partner Award ShipperHQ i…" at bounding box center [914, 597] width 269 height 300
click at [1056, 562] on button "Open Resource Center" at bounding box center [1045, 554] width 39 height 39
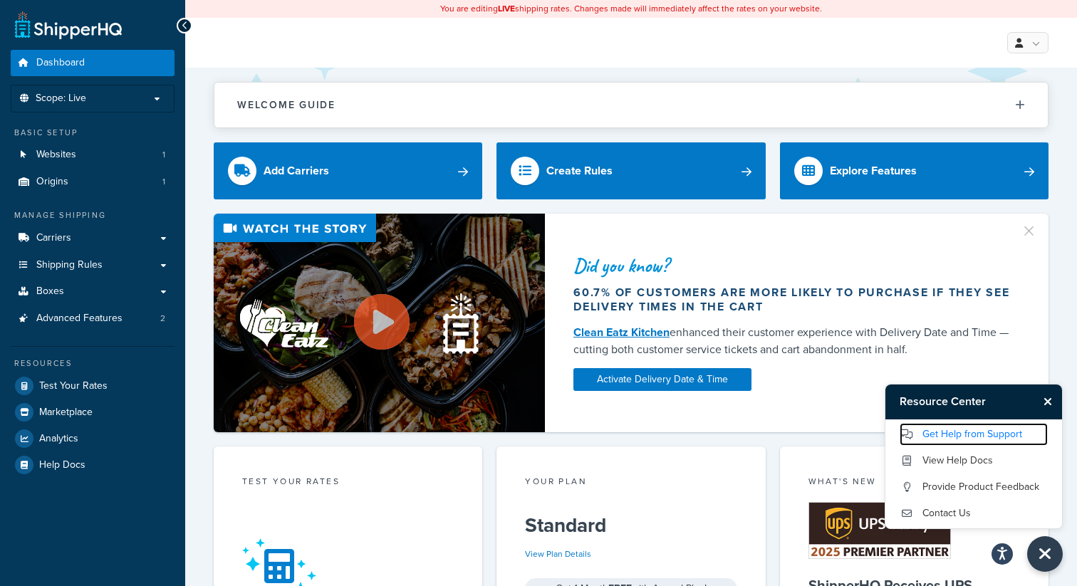
click at [952, 437] on link "Get Help from Support" at bounding box center [974, 434] width 148 height 23
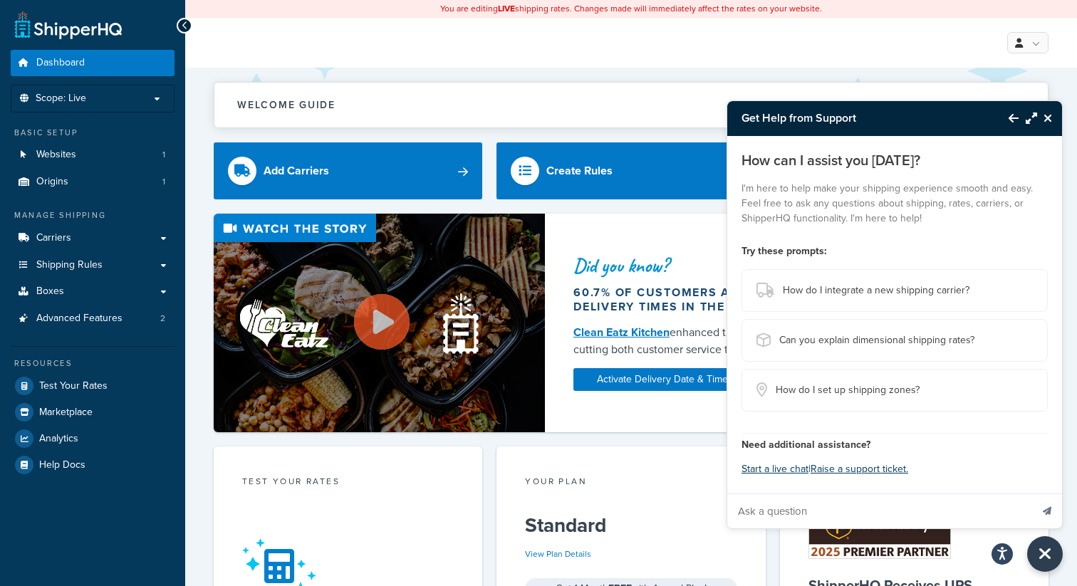
click at [784, 512] on input "Ask a question" at bounding box center [878, 511] width 303 height 34
type input "Hi - I'm having issues around shipping products to [GEOGRAPHIC_DATA]"
click at [1050, 511] on icon "Send message" at bounding box center [1047, 511] width 9 height 9
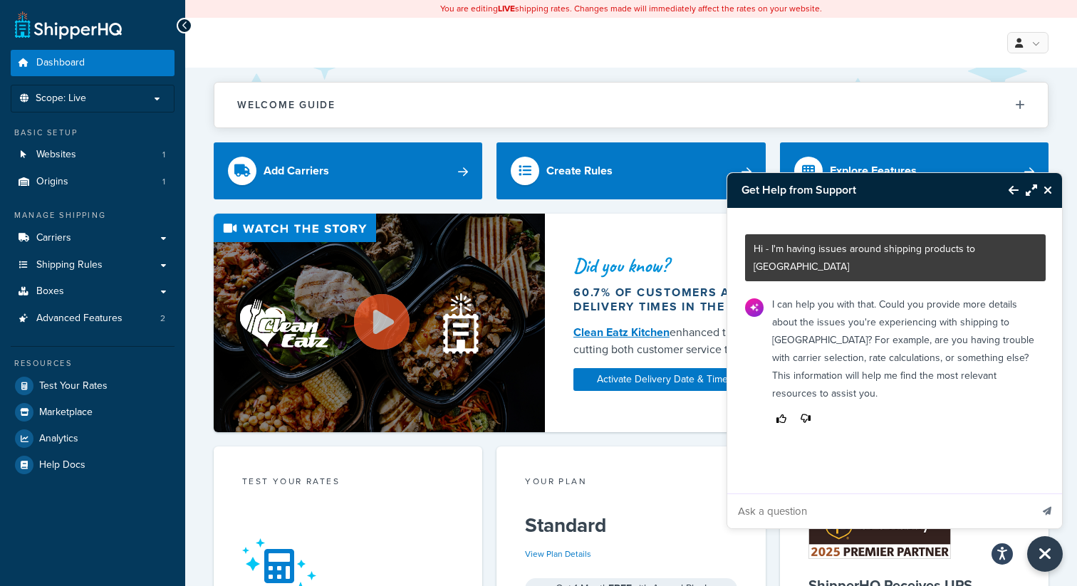
click at [796, 506] on input "Ask a question" at bounding box center [878, 511] width 303 height 34
type input "When attempting to ship to Hong Kong with DHL we are not getting any returned r…"
click at [1032, 494] on button "Send message" at bounding box center [1047, 511] width 30 height 35
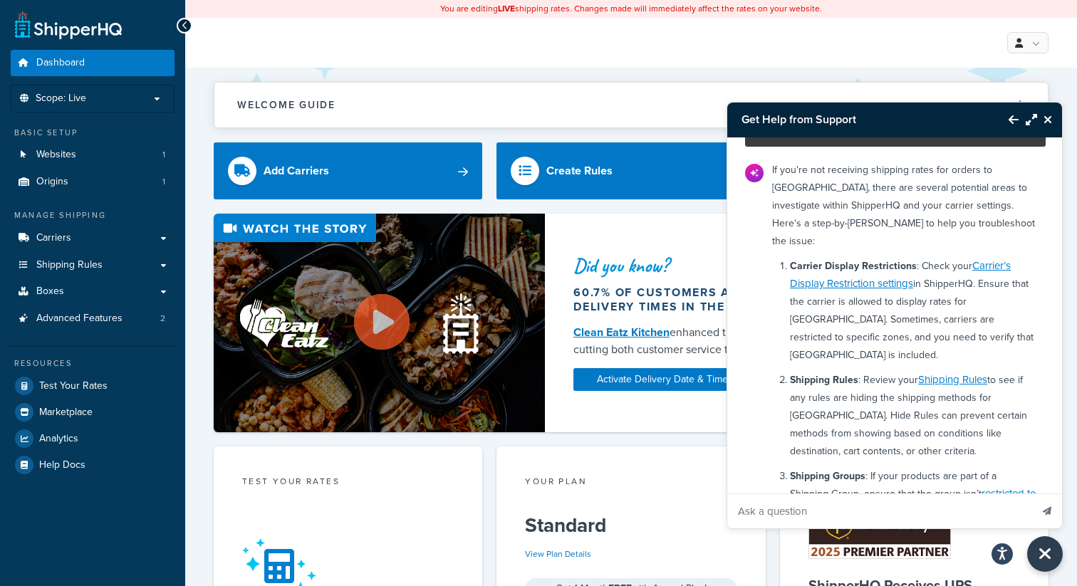
scroll to position [272, 0]
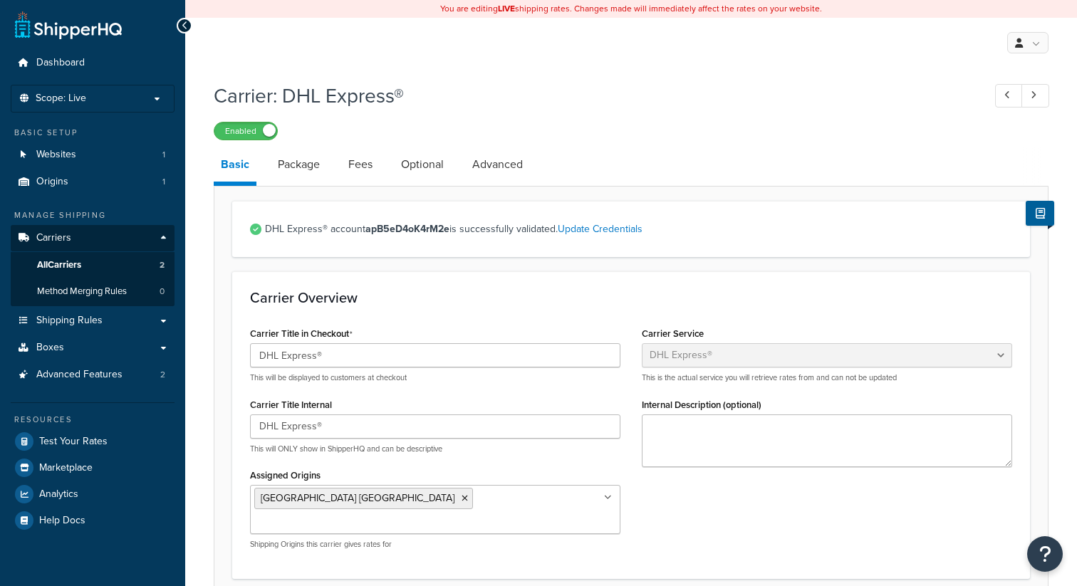
select select "dhl"
select select "convert_lb_kg"
select select "CM"
click at [296, 161] on link "Package" at bounding box center [299, 164] width 56 height 34
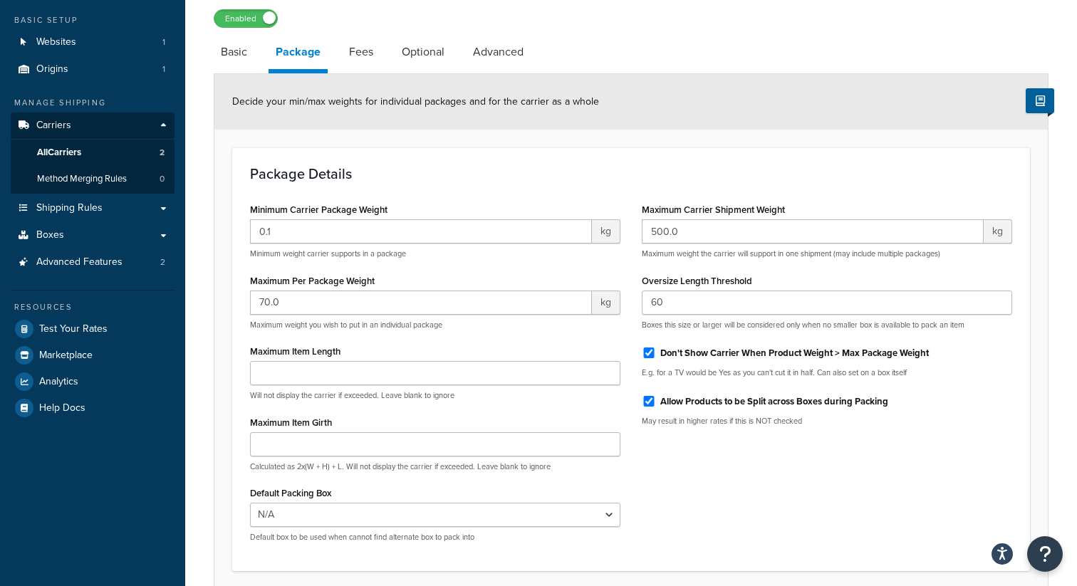
scroll to position [41, 0]
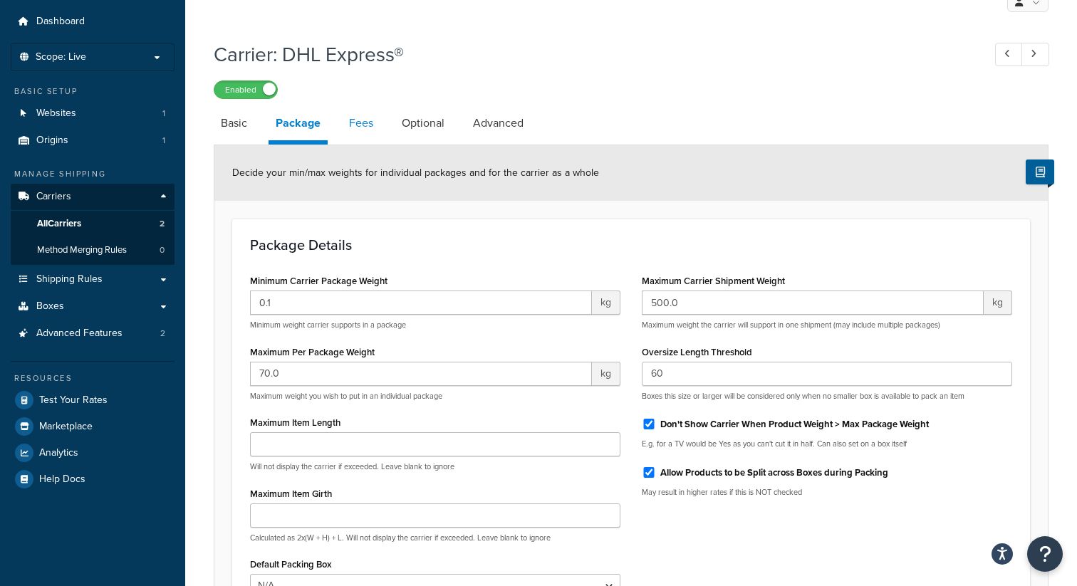
click at [352, 129] on link "Fees" at bounding box center [361, 123] width 38 height 34
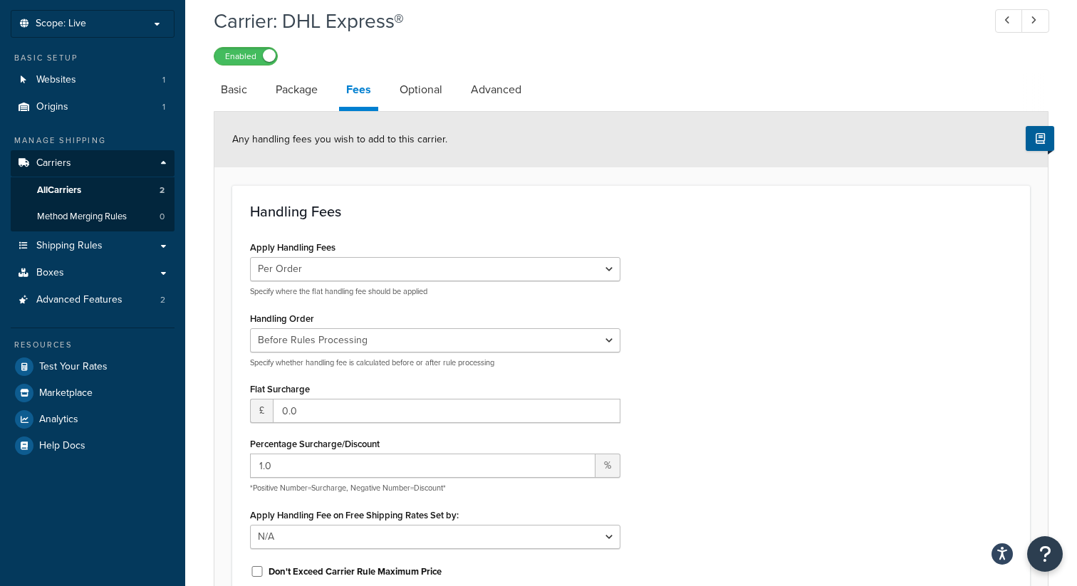
scroll to position [72, 0]
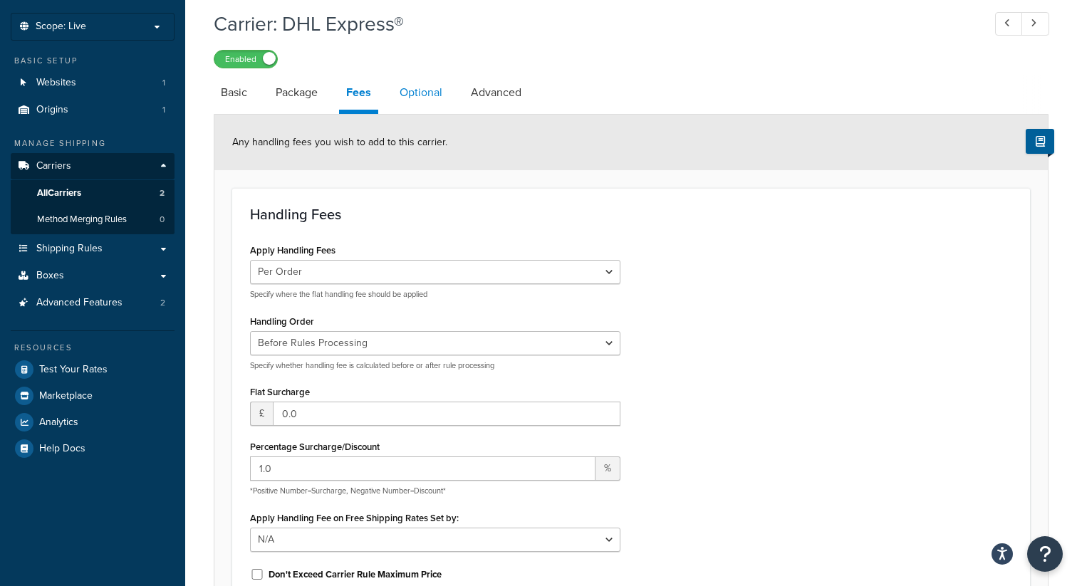
click at [422, 98] on link "Optional" at bounding box center [420, 93] width 57 height 34
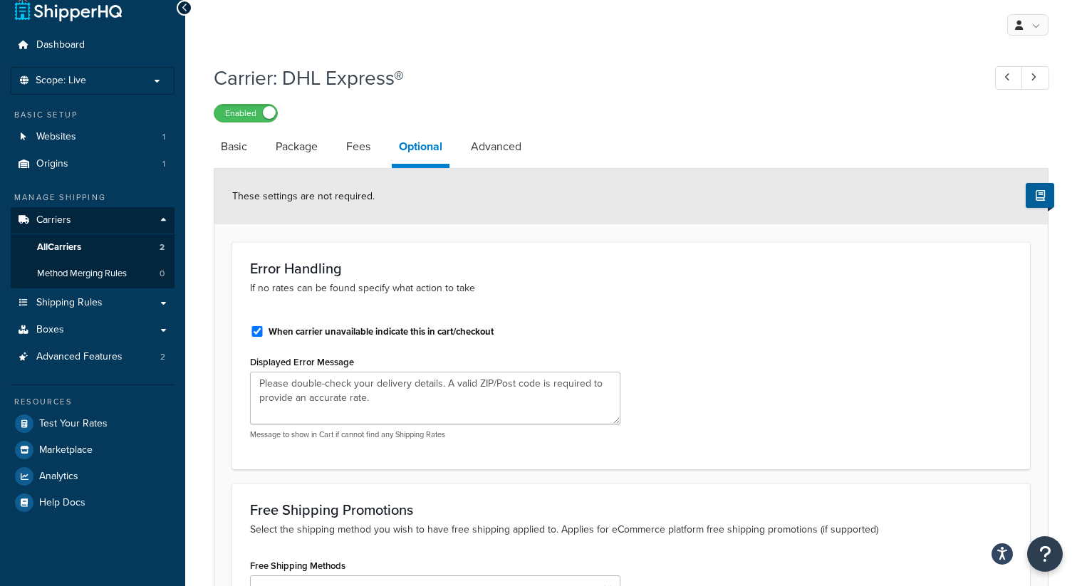
scroll to position [4, 0]
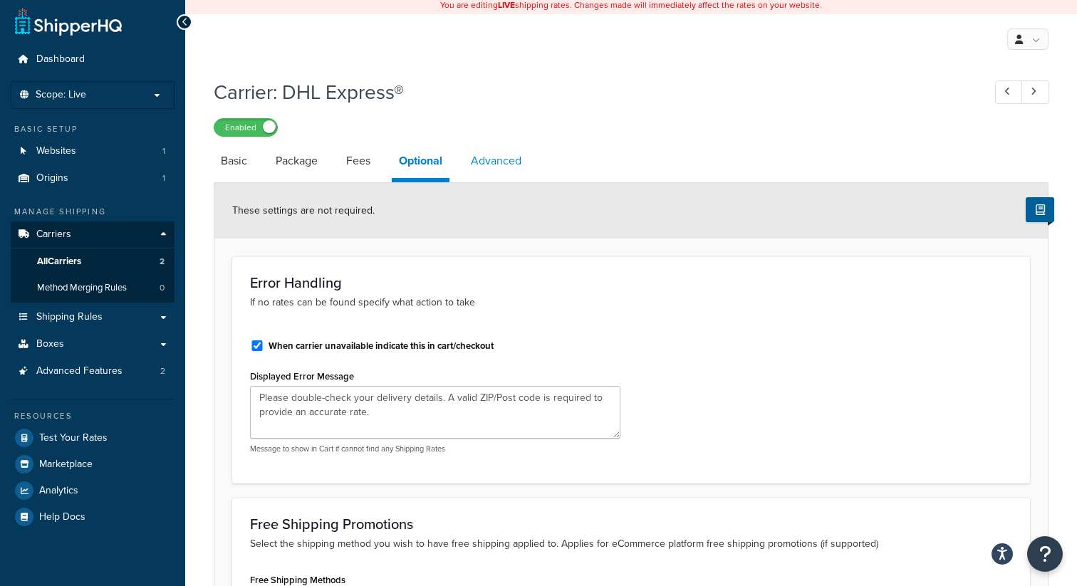
click at [497, 175] on link "Advanced" at bounding box center [496, 161] width 65 height 34
select select "false"
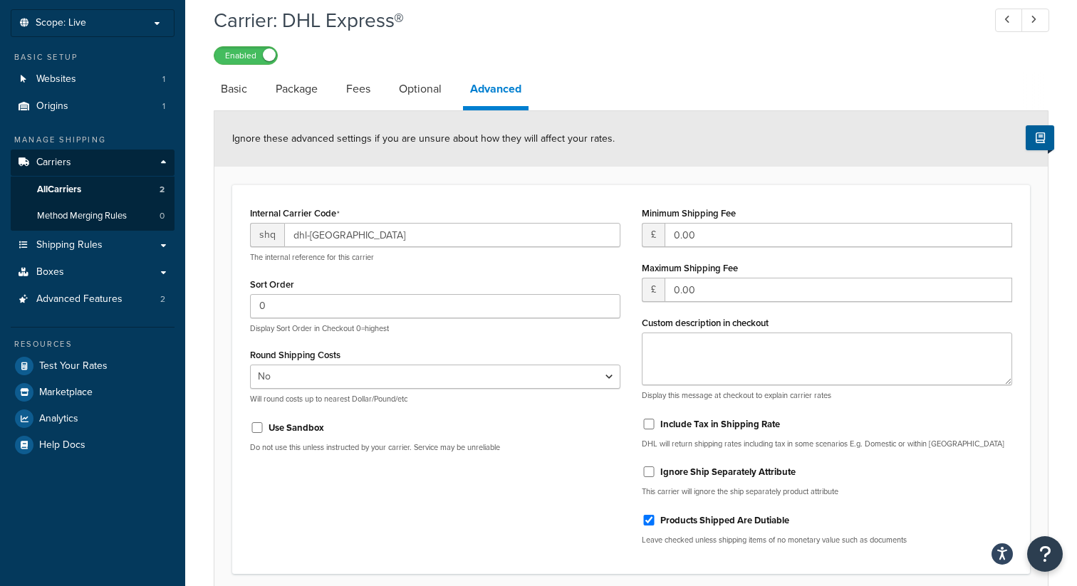
scroll to position [75, 0]
click at [225, 88] on link "Basic" at bounding box center [234, 90] width 41 height 34
select select "dhl"
select select "convert_lb_kg"
select select "CM"
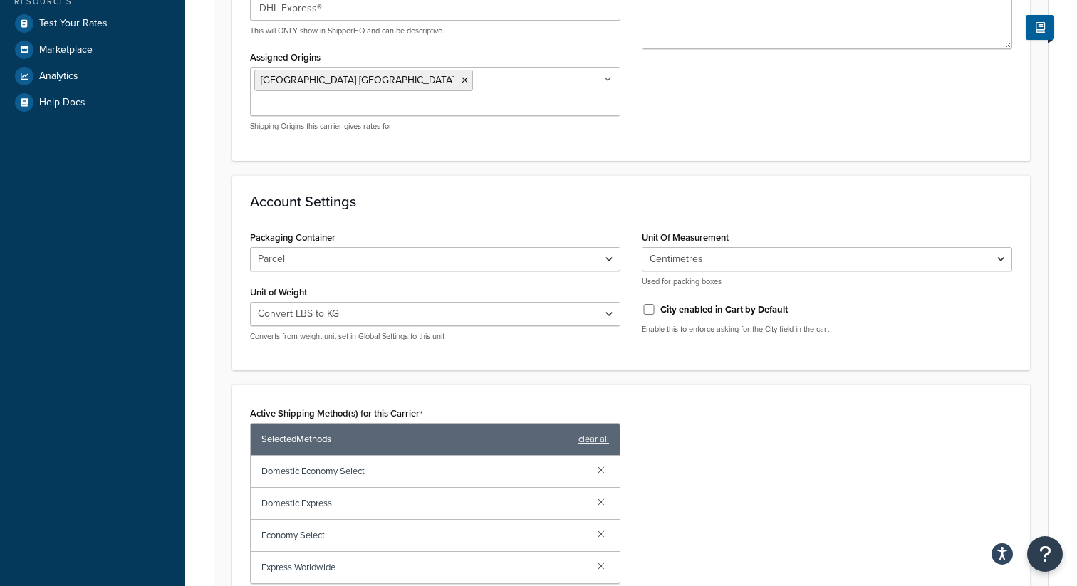
scroll to position [421, 0]
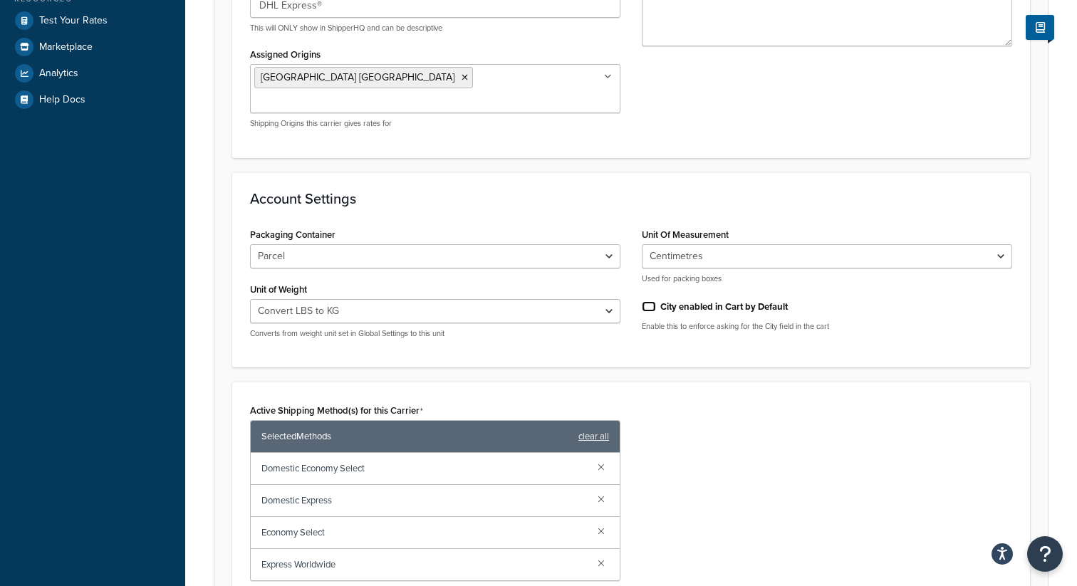
click at [647, 301] on input "City enabled in Cart by Default" at bounding box center [649, 306] width 14 height 11
checkbox input "false"
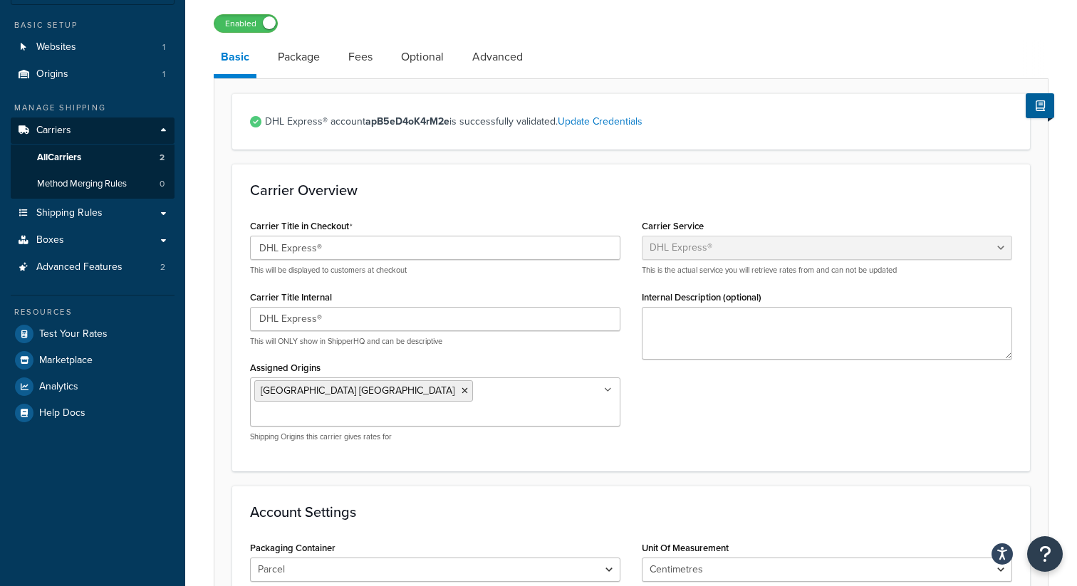
scroll to position [105, 0]
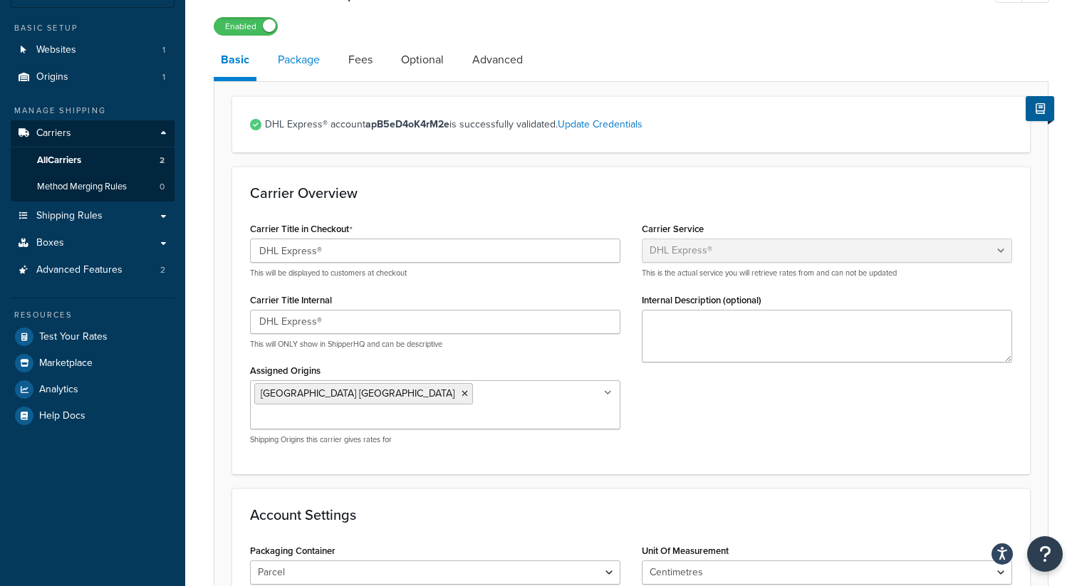
click at [298, 71] on link "Package" at bounding box center [299, 60] width 56 height 34
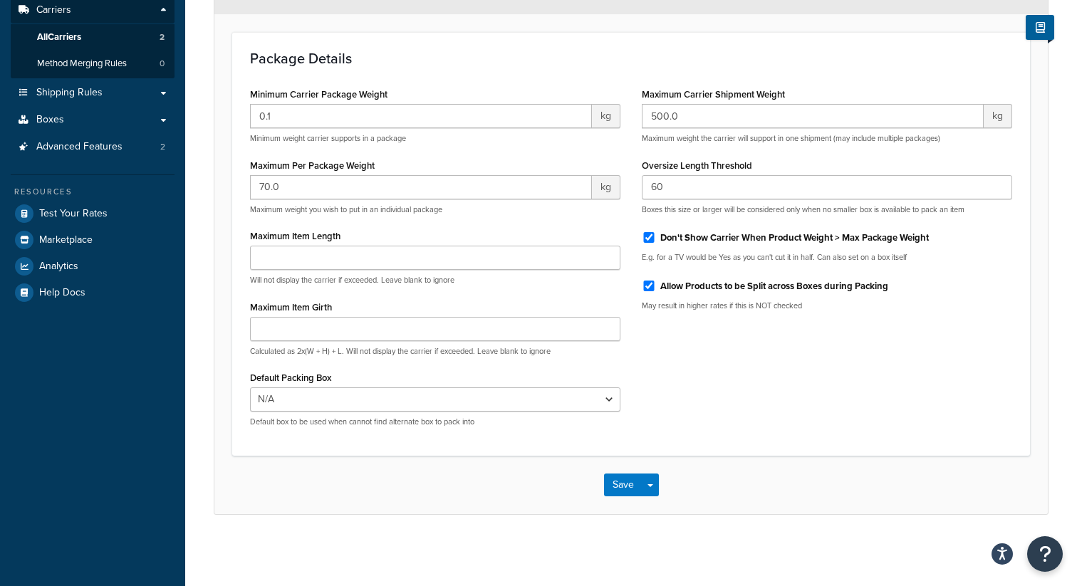
scroll to position [221, 0]
